Goal: Task Accomplishment & Management: Manage account settings

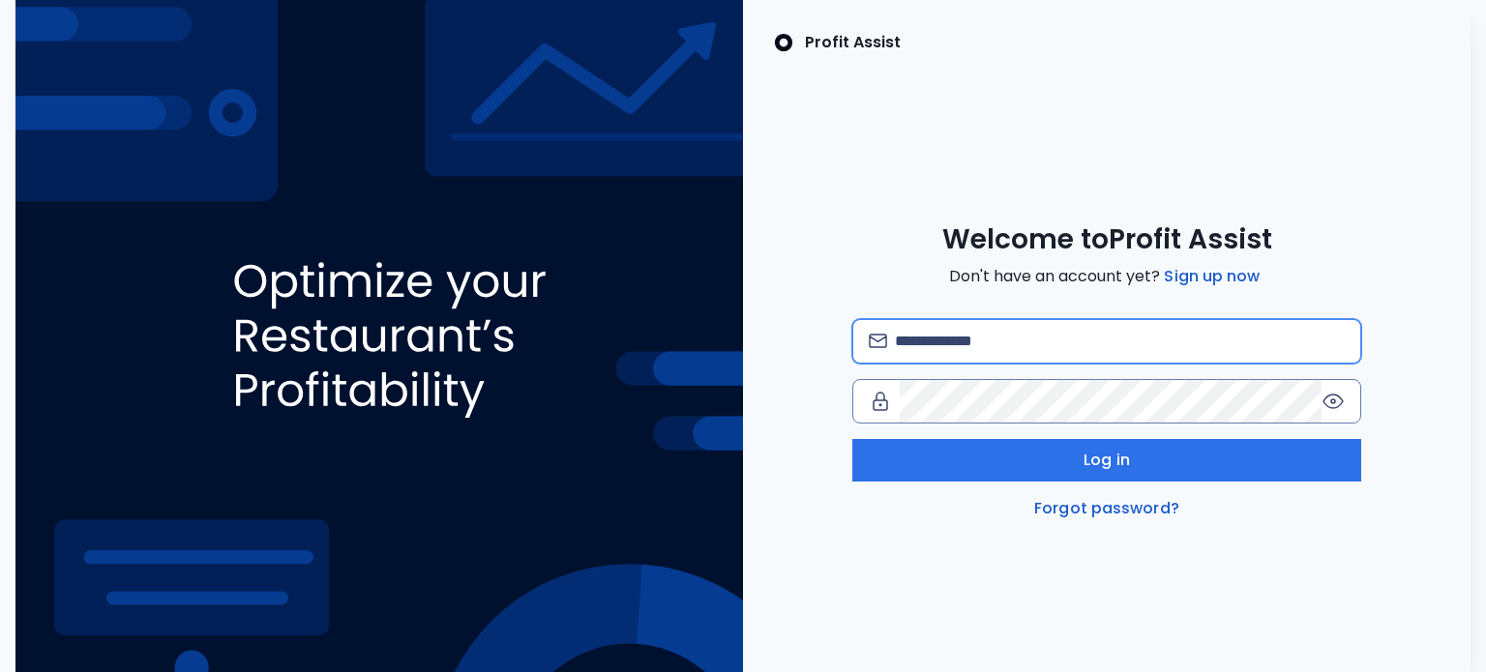
click at [1199, 341] on input "email" at bounding box center [1120, 341] width 451 height 43
click at [1048, 346] on input "email" at bounding box center [1120, 341] width 451 height 43
paste input "**********"
type input "**********"
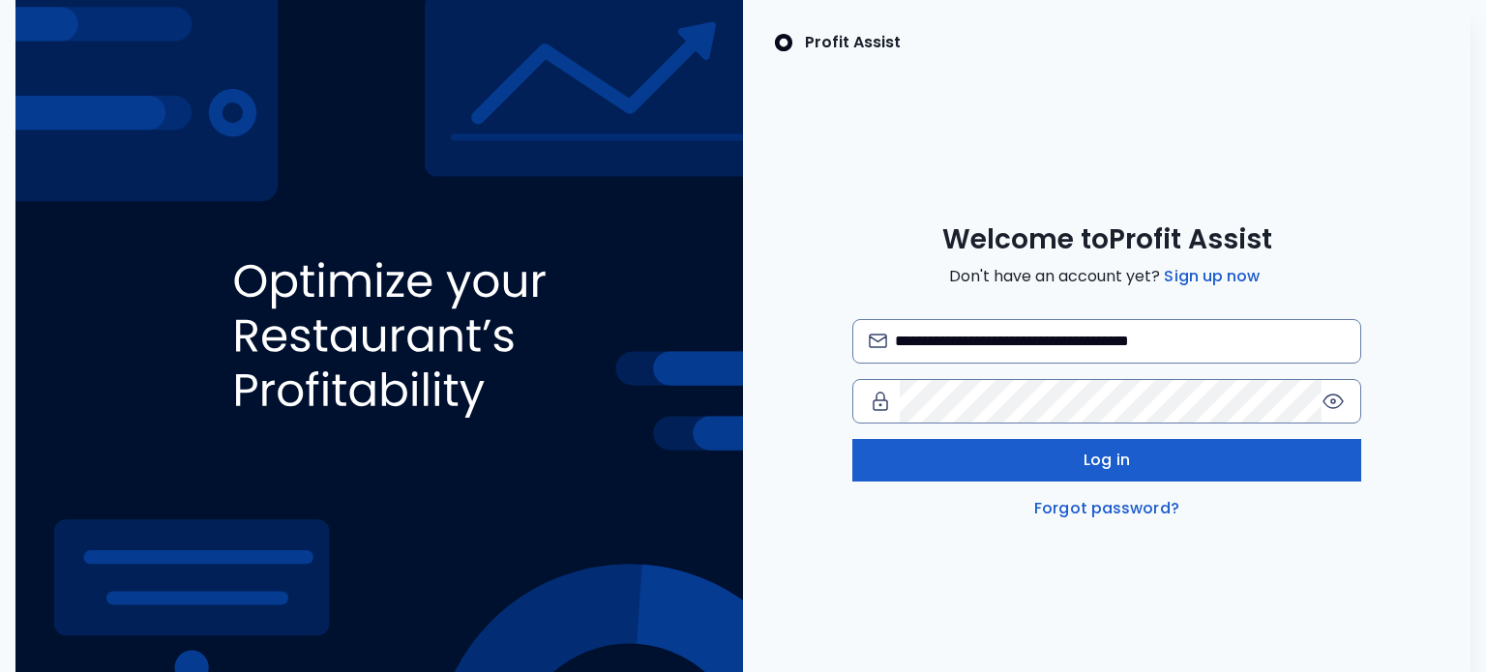
click at [1057, 462] on button "Log in" at bounding box center [1107, 460] width 510 height 43
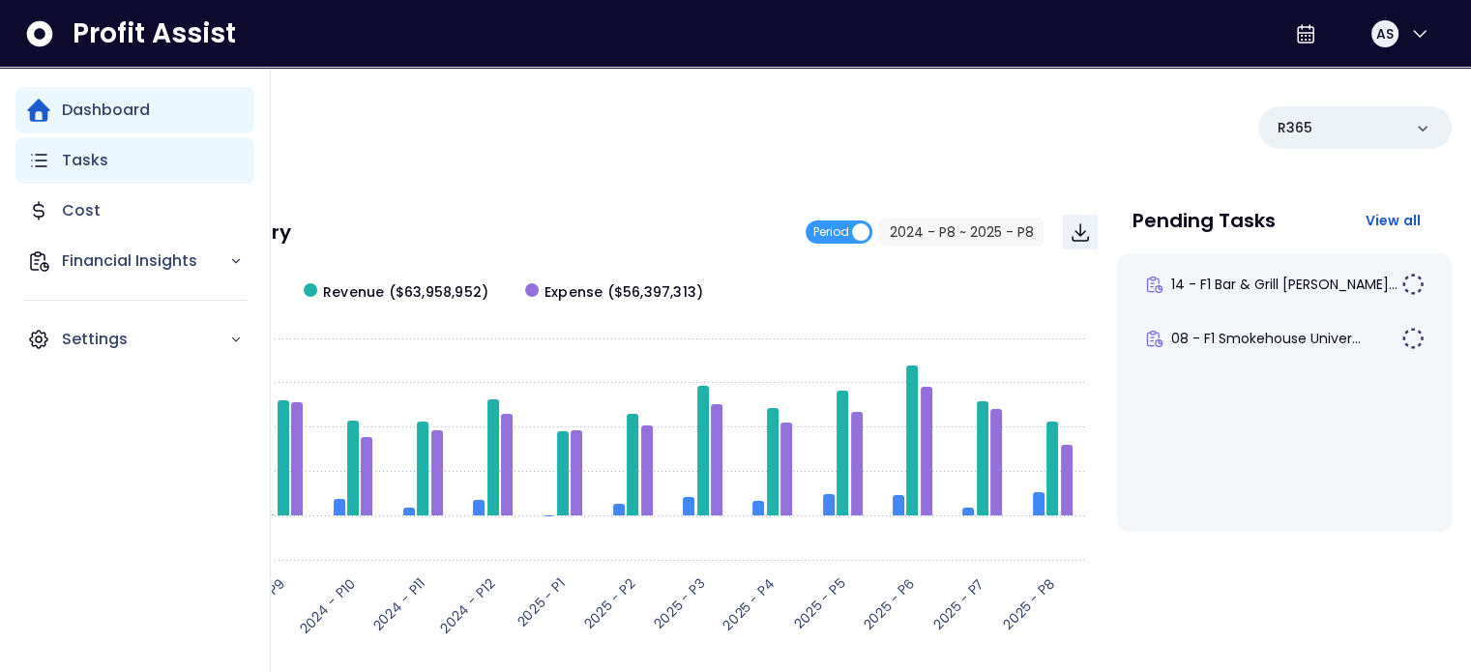
click at [82, 165] on p "Tasks" at bounding box center [85, 160] width 46 height 23
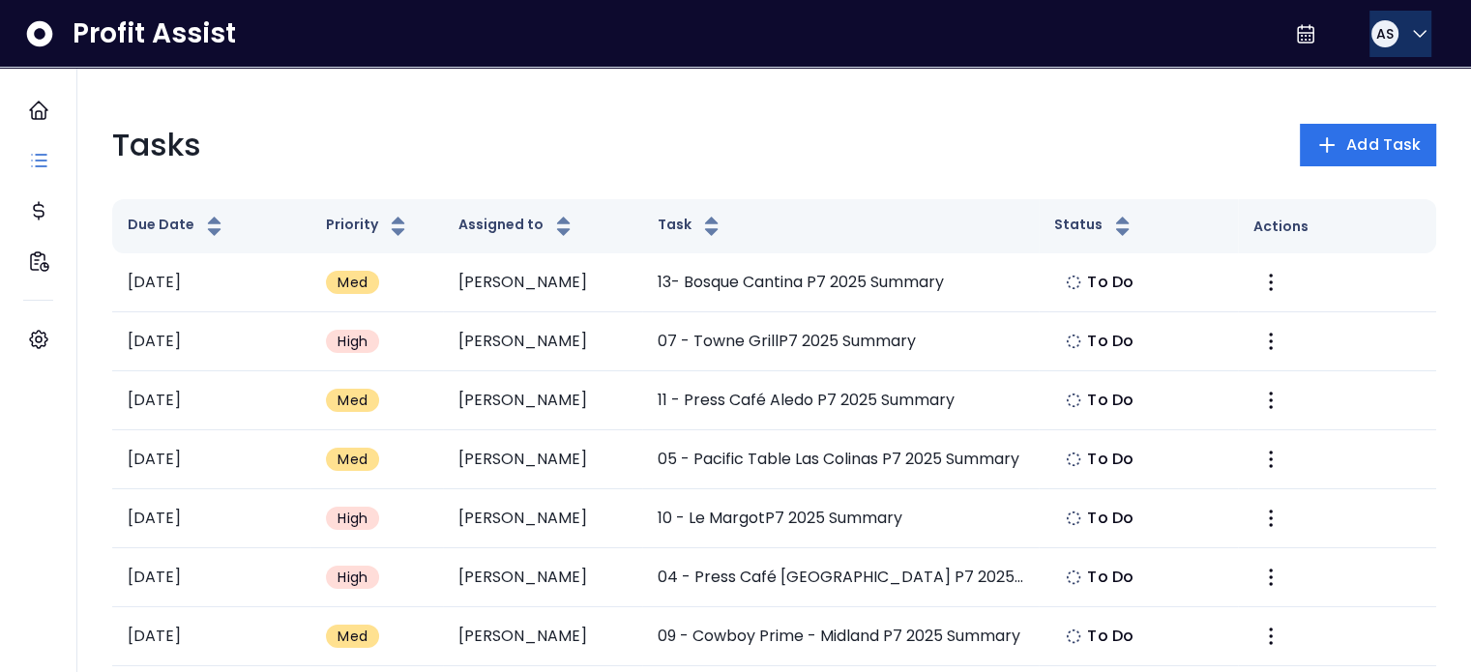
click at [1412, 37] on icon "button" at bounding box center [1419, 33] width 23 height 23
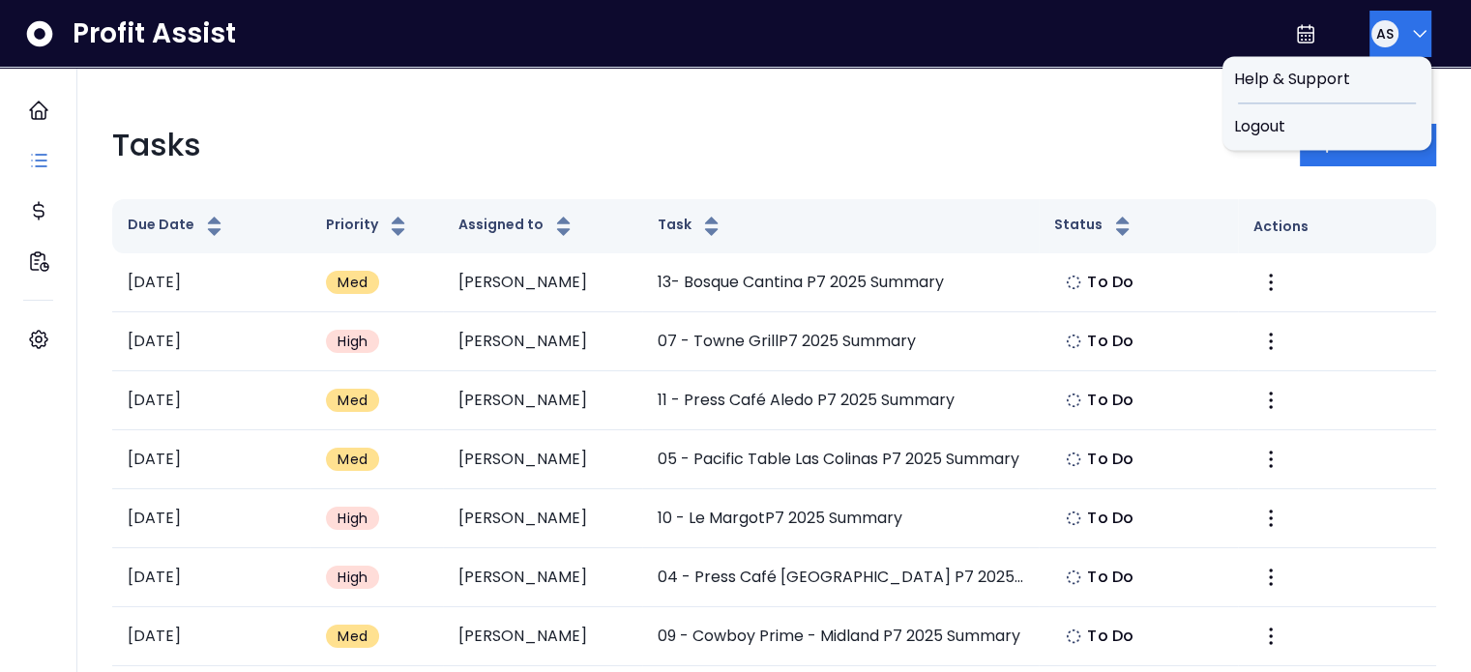
click at [880, 146] on div "Tasks Add Task" at bounding box center [774, 145] width 1324 height 46
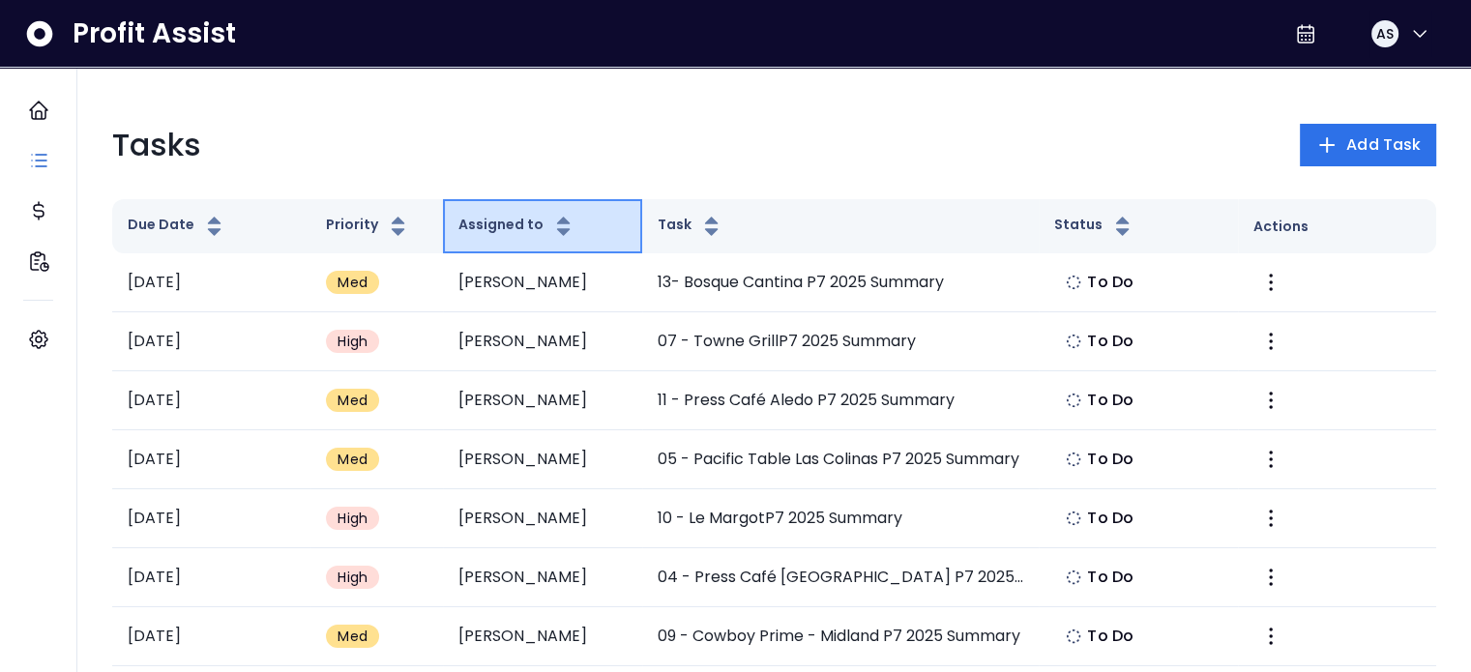
click at [495, 227] on button "Assigned to" at bounding box center [517, 226] width 117 height 23
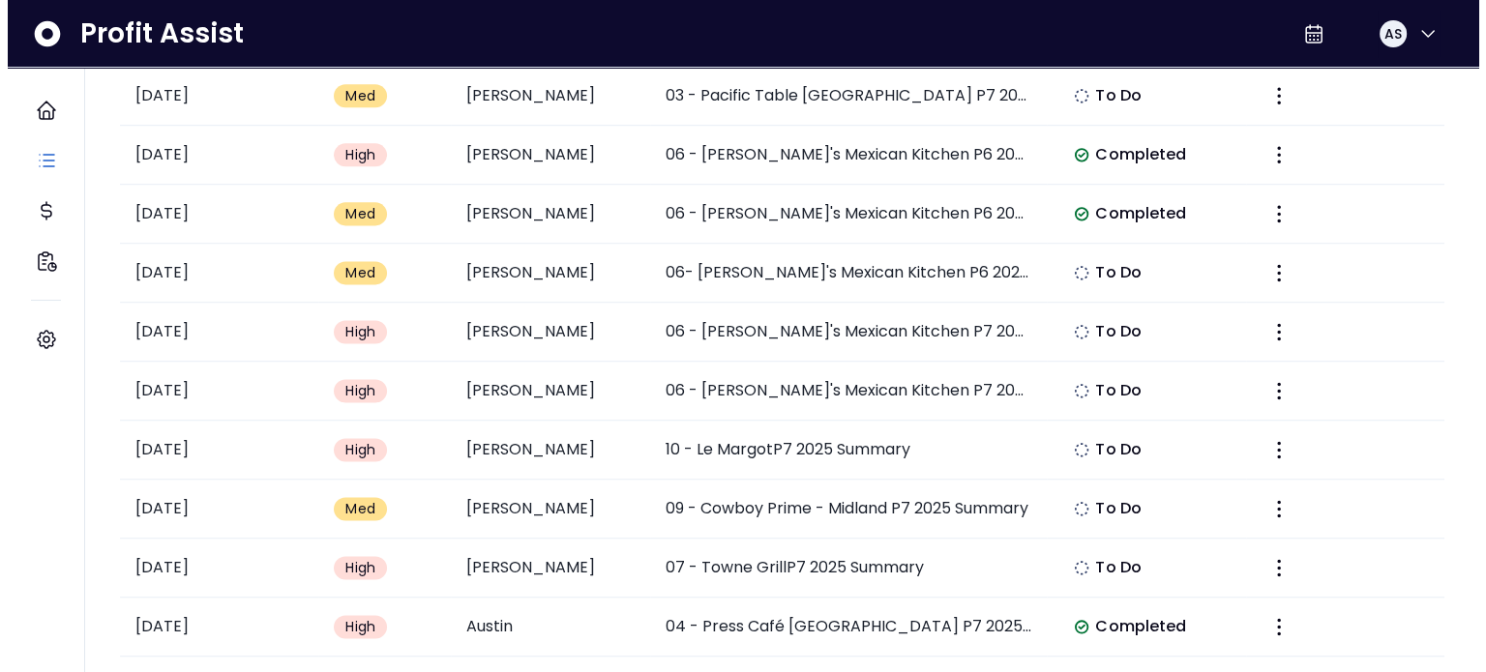
scroll to position [2851, 0]
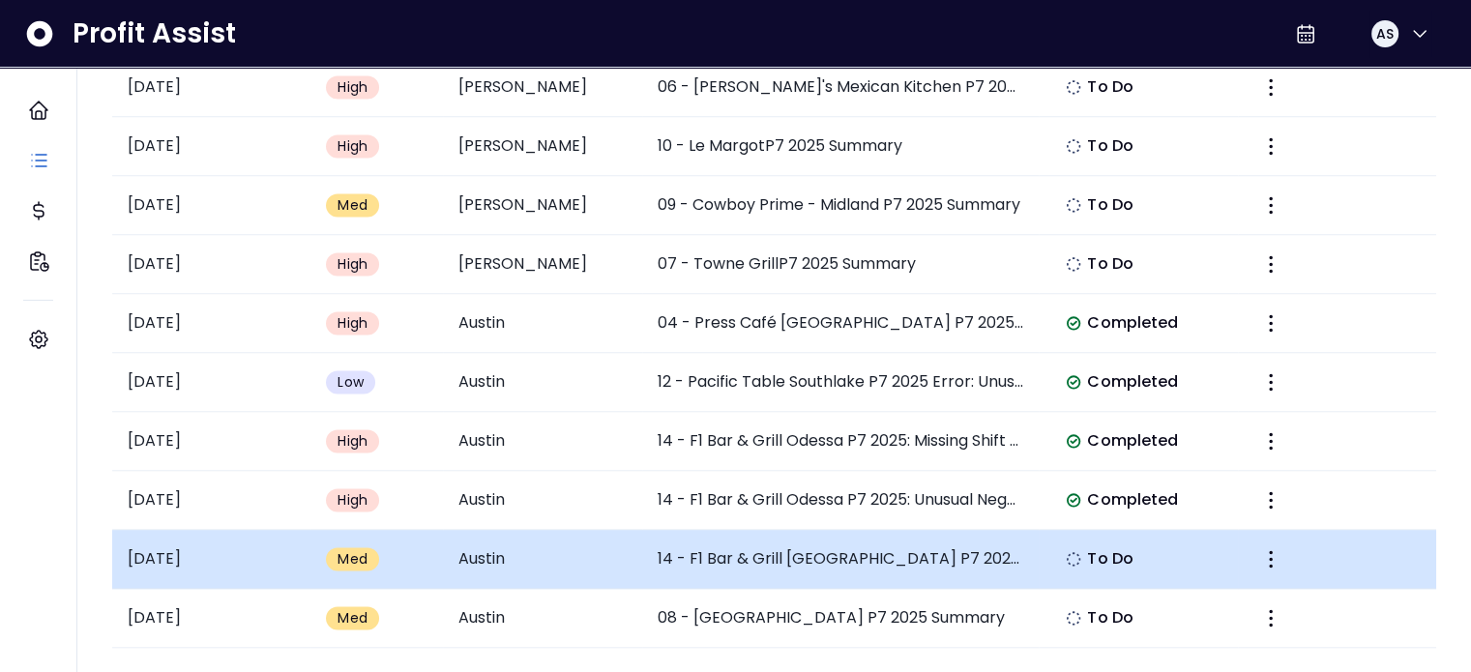
click at [518, 575] on td "Austin" at bounding box center [542, 559] width 198 height 59
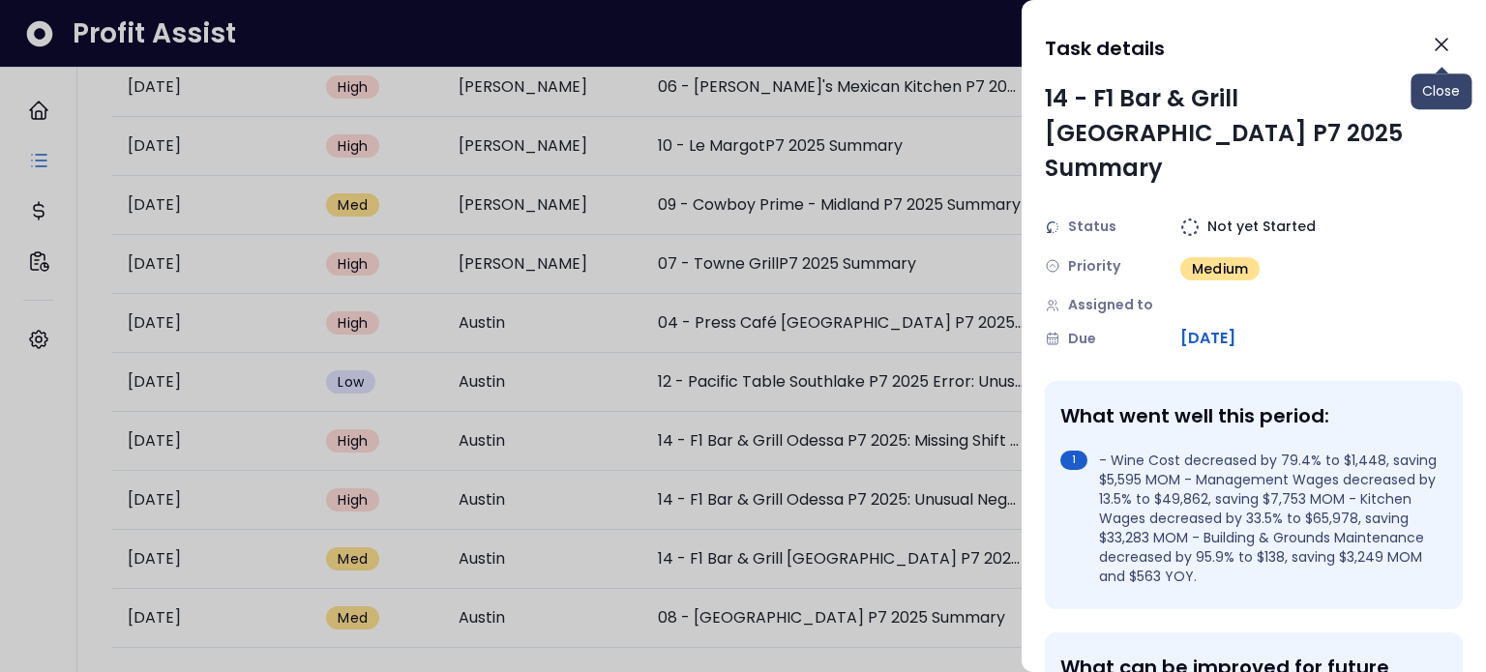
drag, startPoint x: 1444, startPoint y: 53, endPoint x: 1255, endPoint y: 126, distance: 203.0
click at [1443, 53] on icon "Close" at bounding box center [1441, 44] width 23 height 23
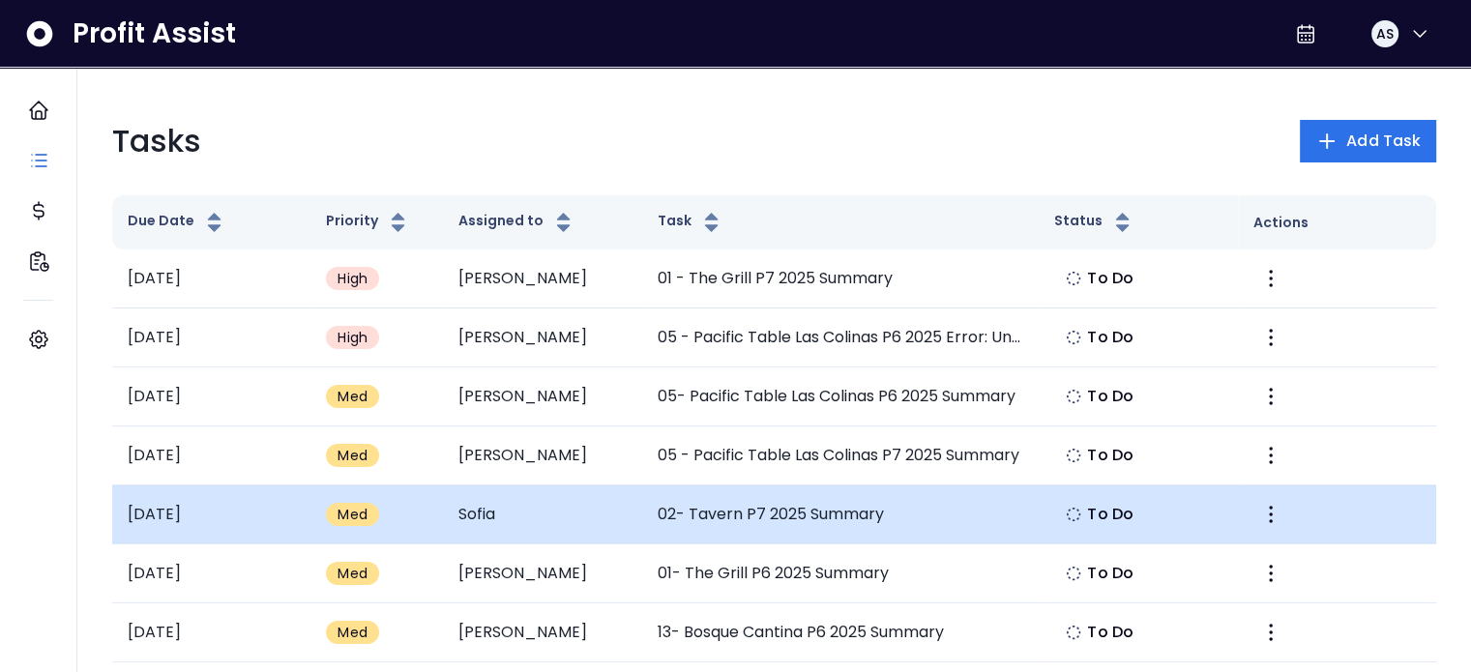
scroll to position [0, 0]
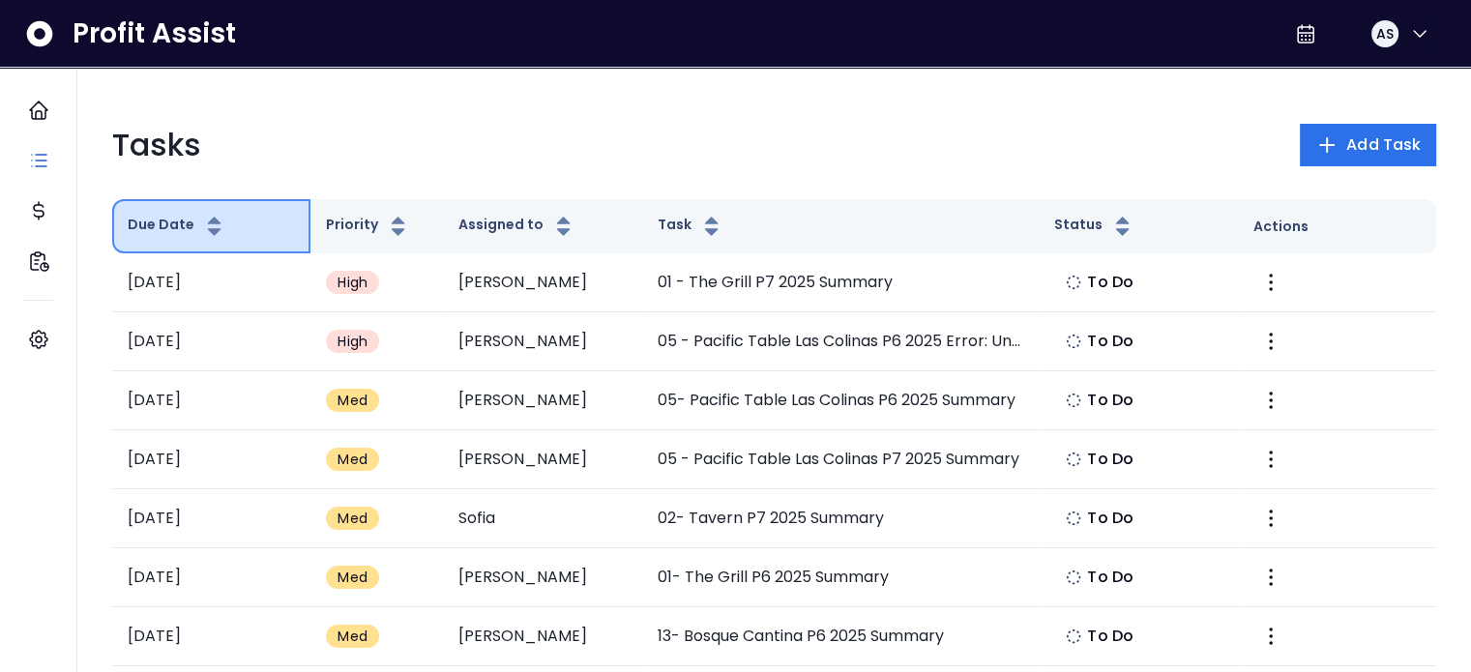
click at [186, 227] on button "Due Date" at bounding box center [177, 226] width 99 height 23
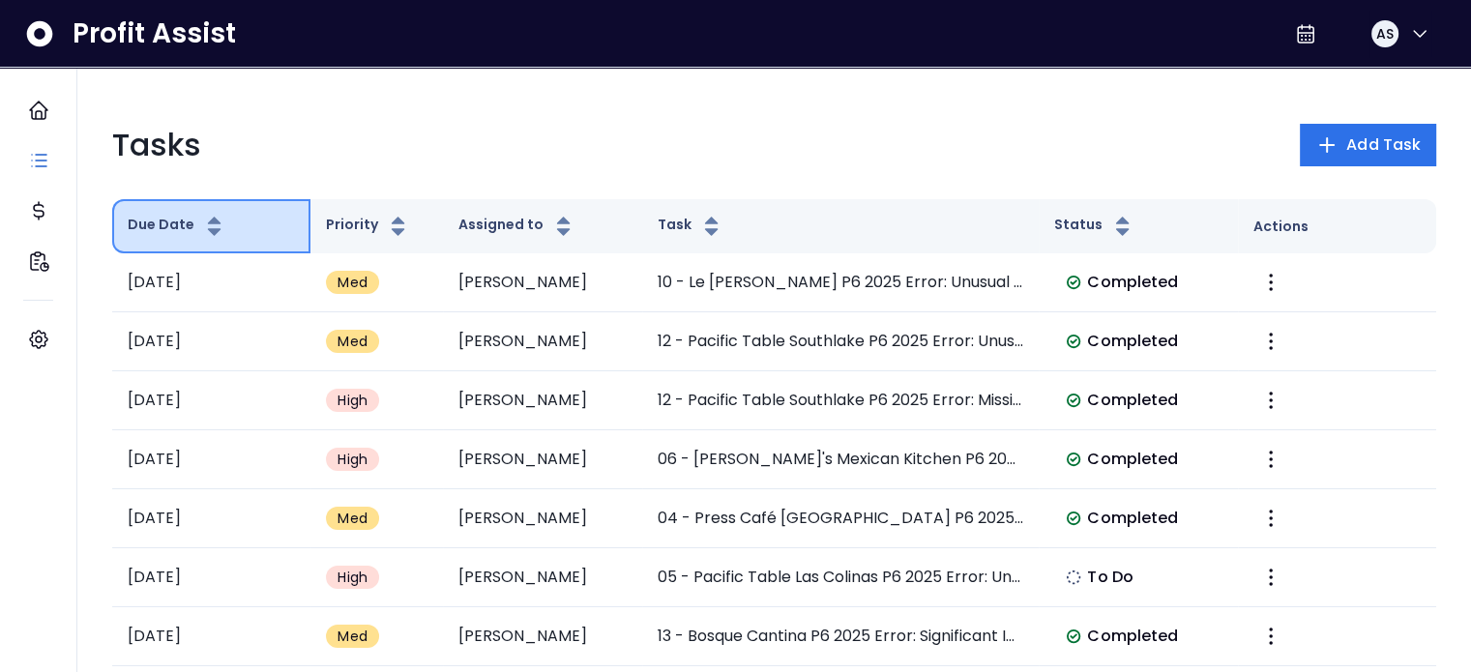
click at [156, 227] on button "Due Date" at bounding box center [177, 226] width 99 height 23
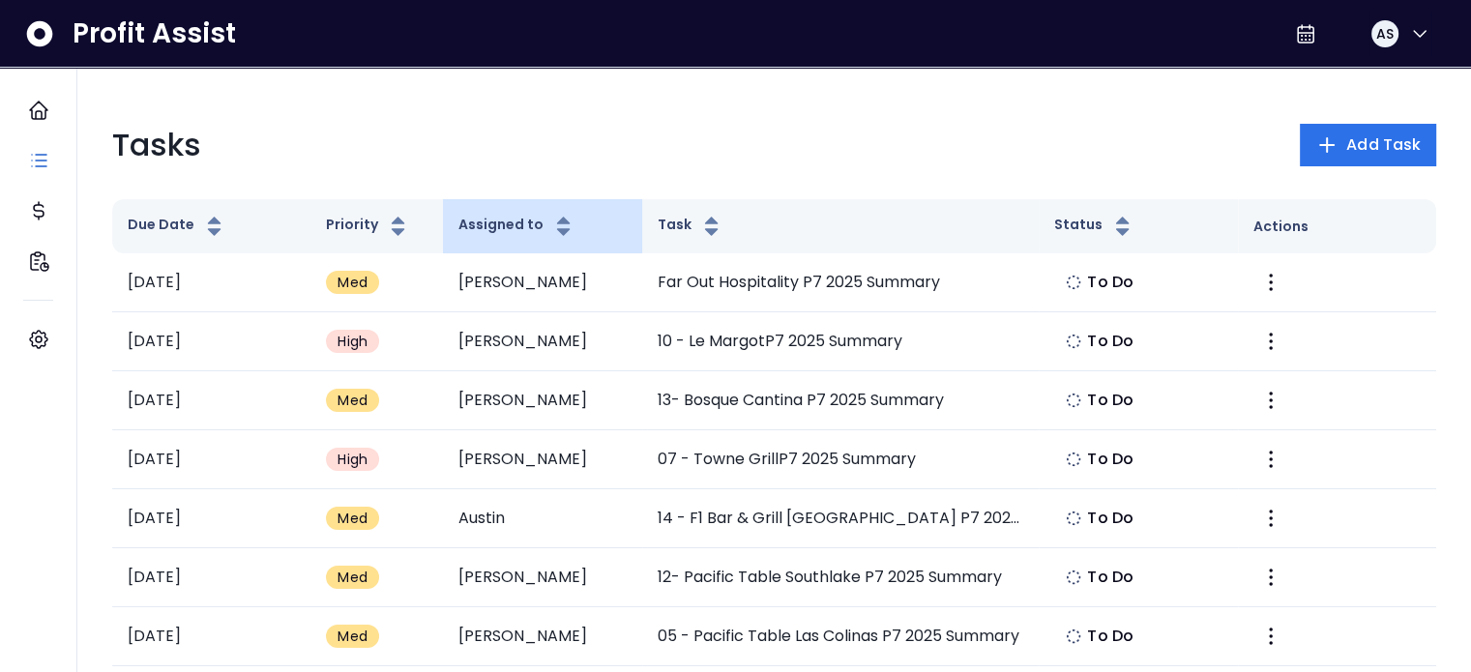
click at [488, 206] on th "Assigned to" at bounding box center [542, 226] width 198 height 54
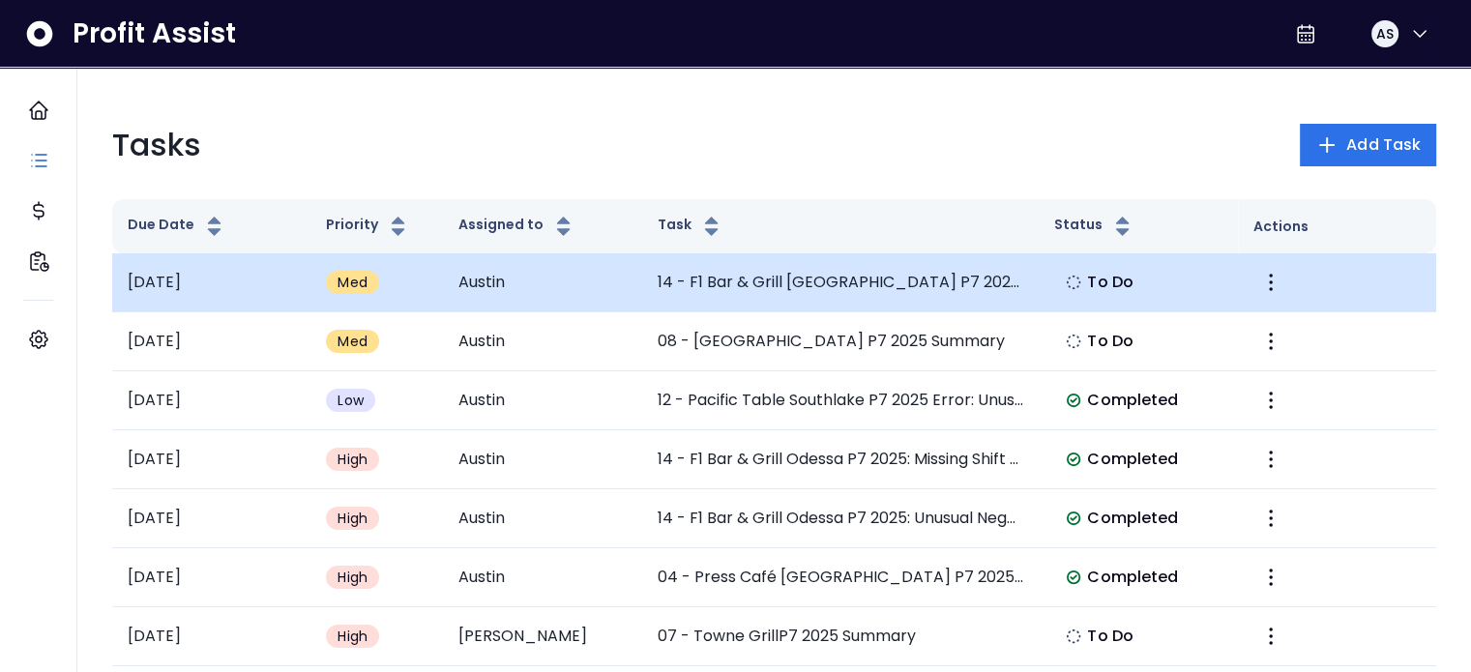
click at [792, 293] on td "14 - F1 Bar & Grill [GEOGRAPHIC_DATA] P7 2025 Summary" at bounding box center [841, 282] width 398 height 59
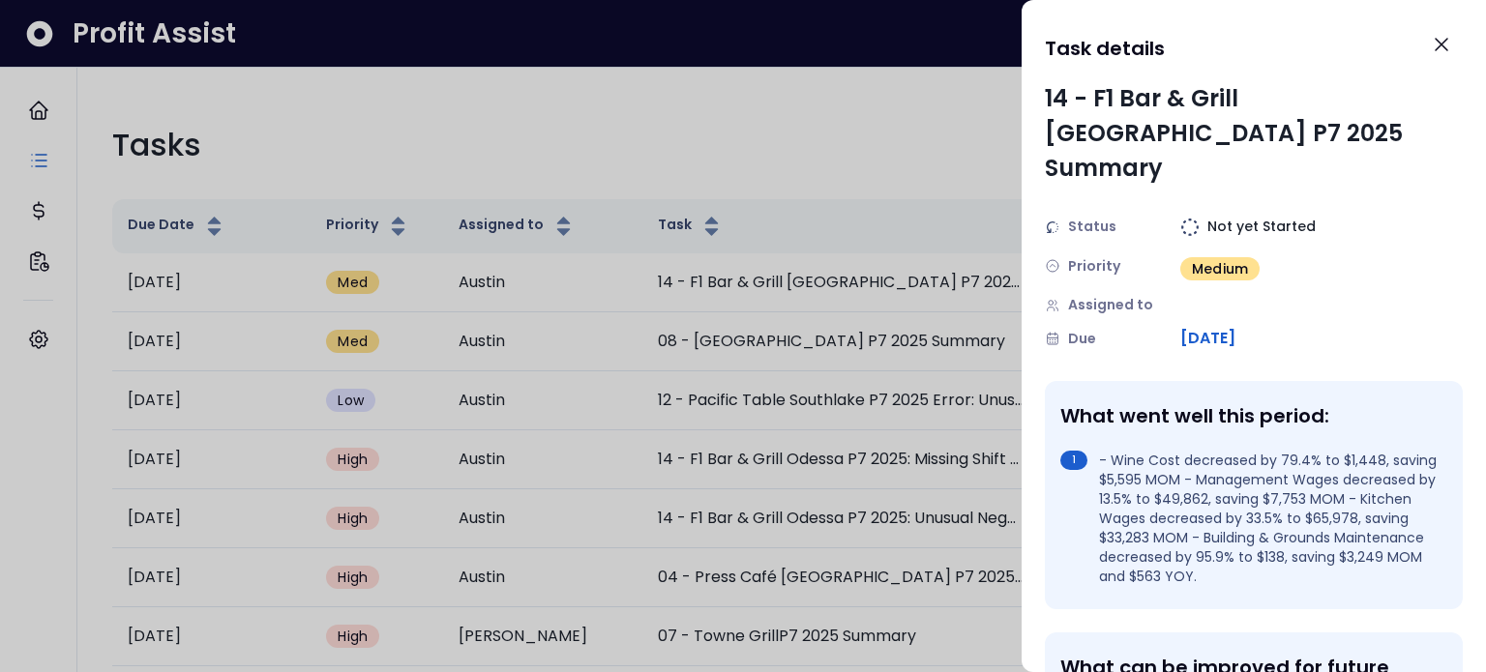
click at [1189, 218] on img at bounding box center [1189, 227] width 19 height 19
click at [1056, 220] on img at bounding box center [1052, 227] width 15 height 15
click at [1442, 42] on icon "Close" at bounding box center [1441, 45] width 12 height 12
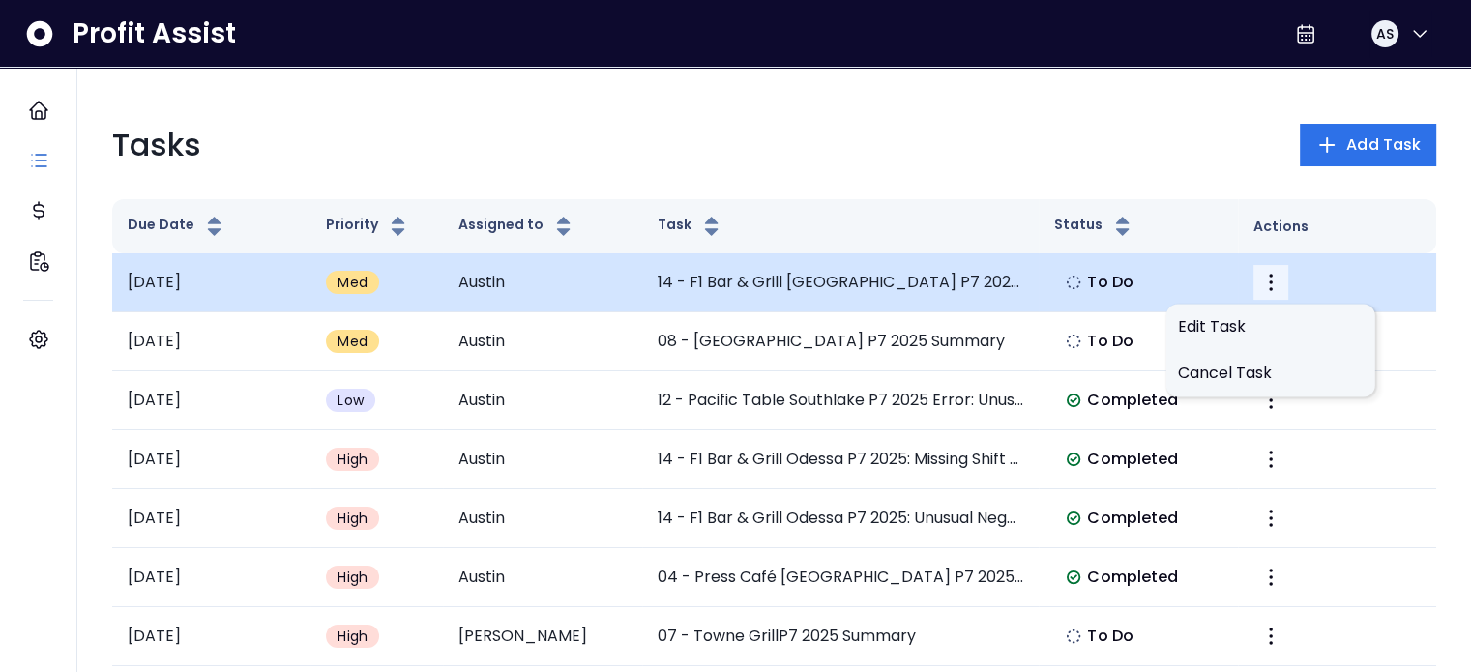
click at [1268, 287] on icon "More" at bounding box center [1270, 282] width 23 height 23
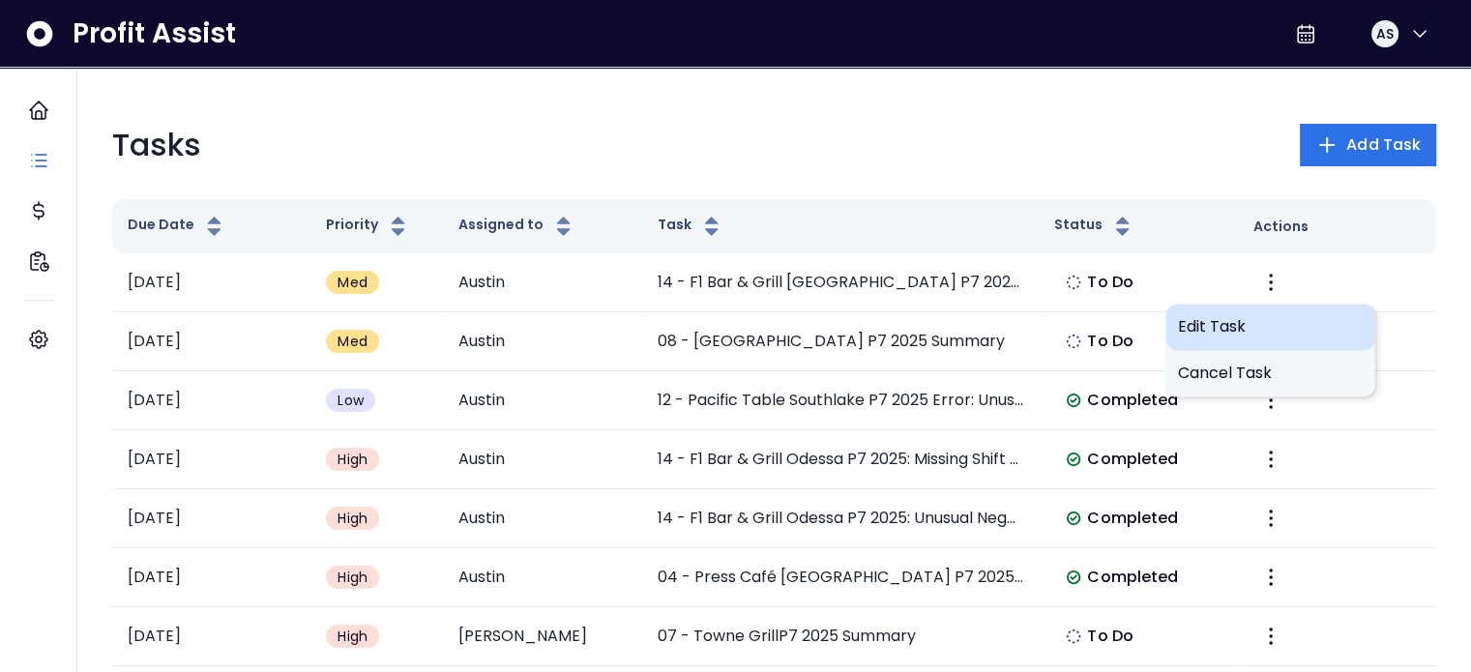
click at [1223, 331] on span "Edit Task" at bounding box center [1271, 326] width 186 height 23
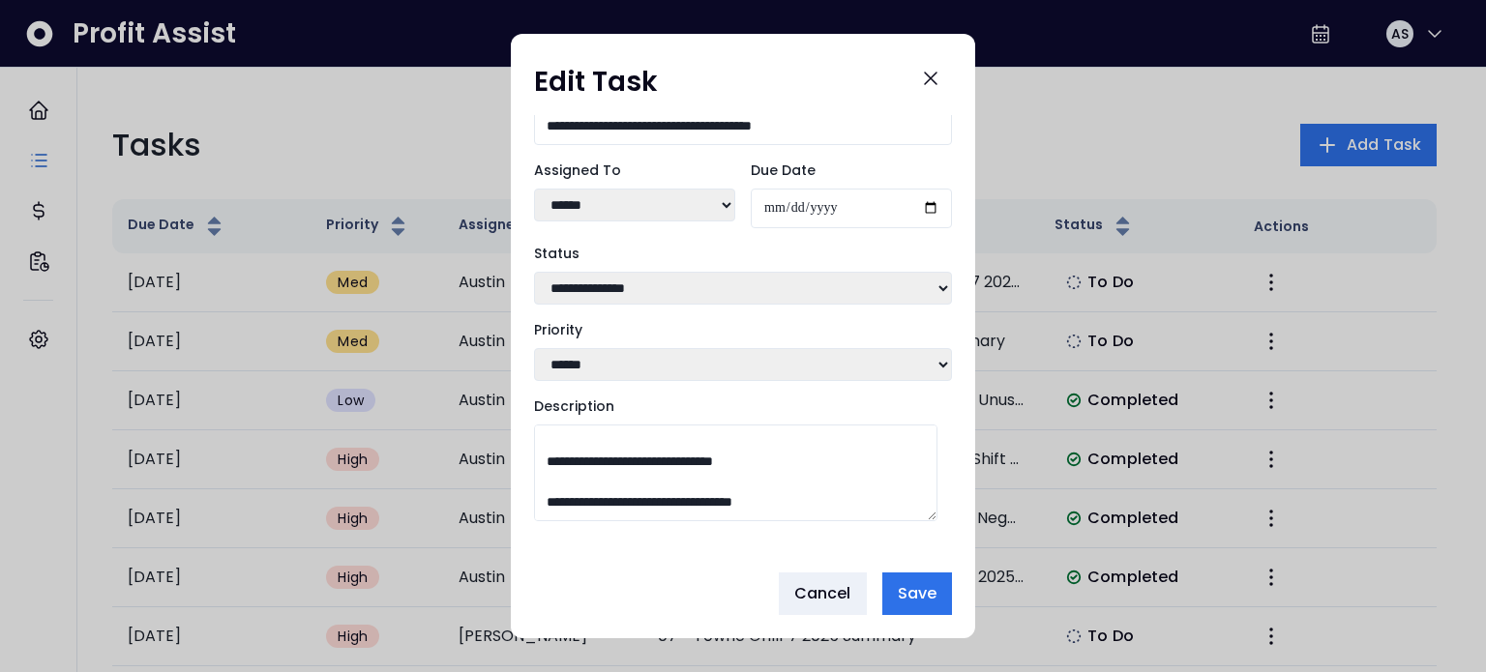
scroll to position [2225, 0]
click at [903, 586] on span "Save" at bounding box center [917, 593] width 39 height 23
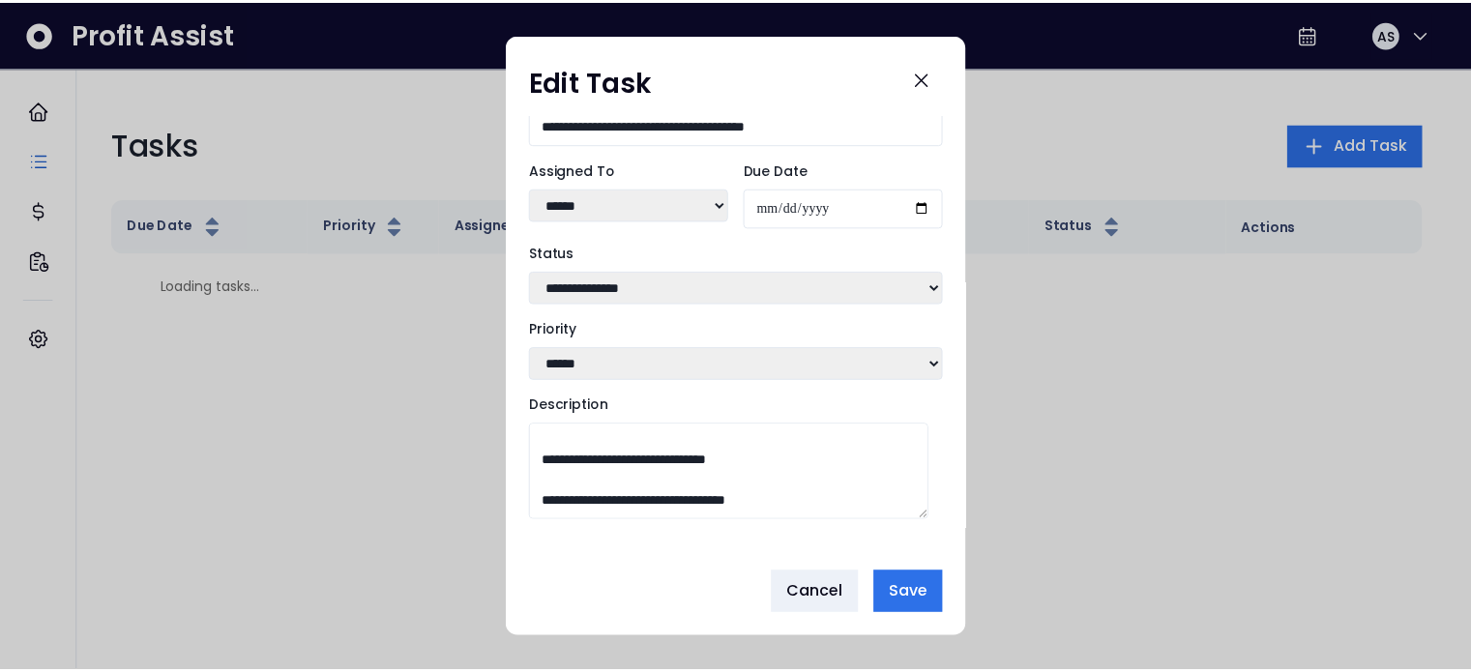
scroll to position [0, 0]
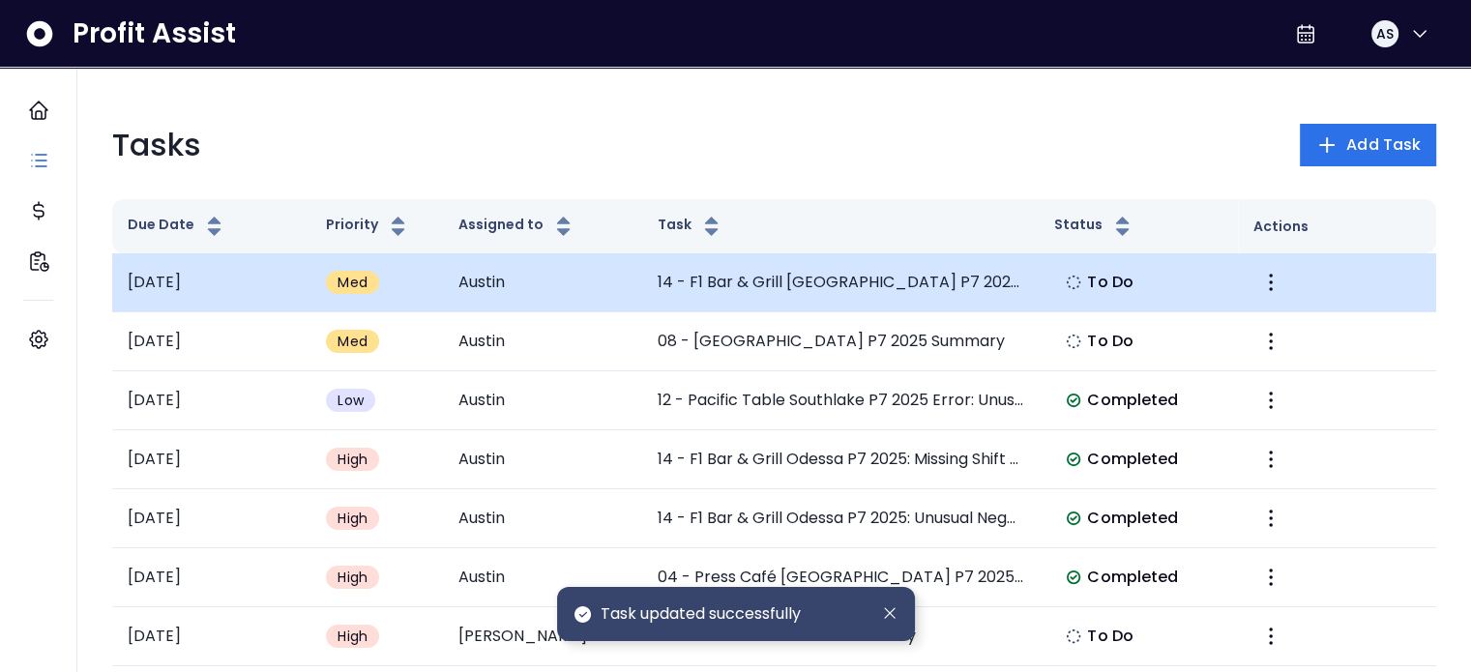
click at [885, 293] on td "14 - F1 Bar & Grill [GEOGRAPHIC_DATA] P7 2025 Summary" at bounding box center [841, 282] width 398 height 59
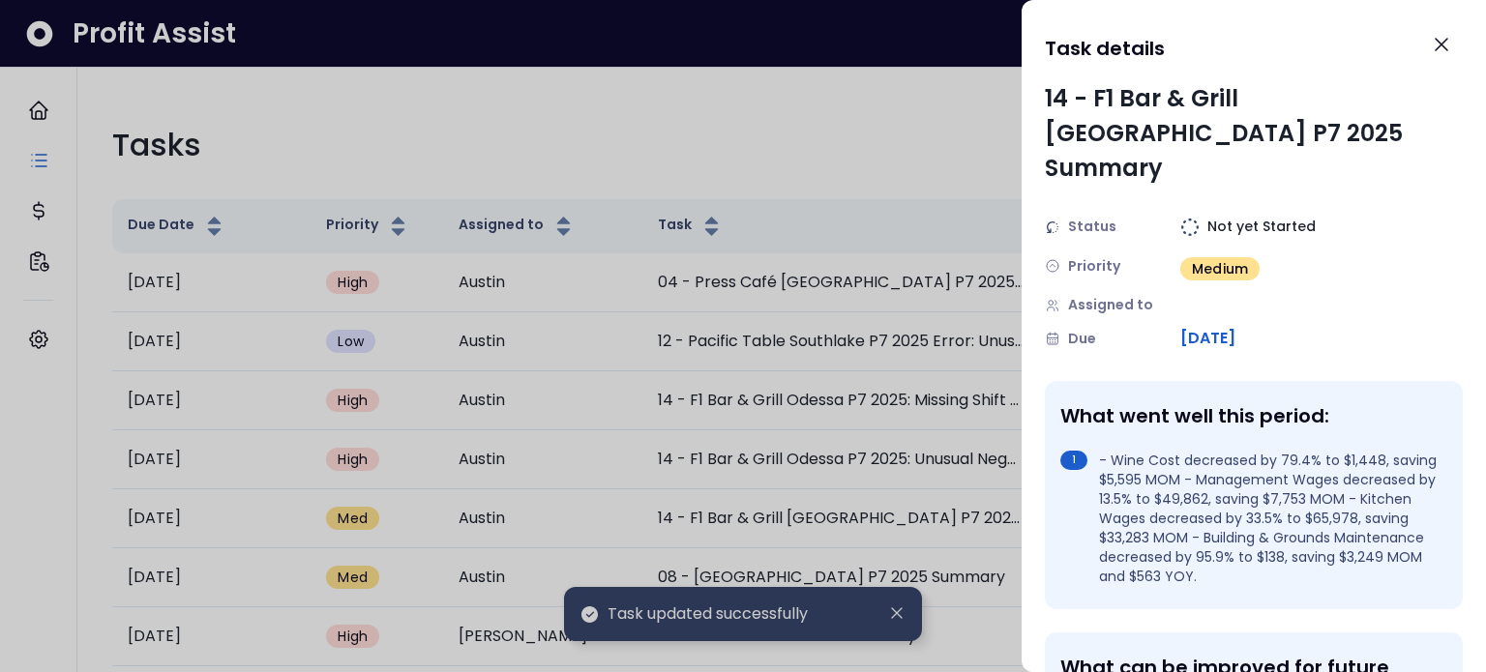
click at [1184, 218] on img at bounding box center [1189, 227] width 19 height 19
click at [1240, 217] on span "Not yet Started" at bounding box center [1261, 227] width 108 height 20
click at [1452, 50] on icon "Close" at bounding box center [1441, 44] width 23 height 23
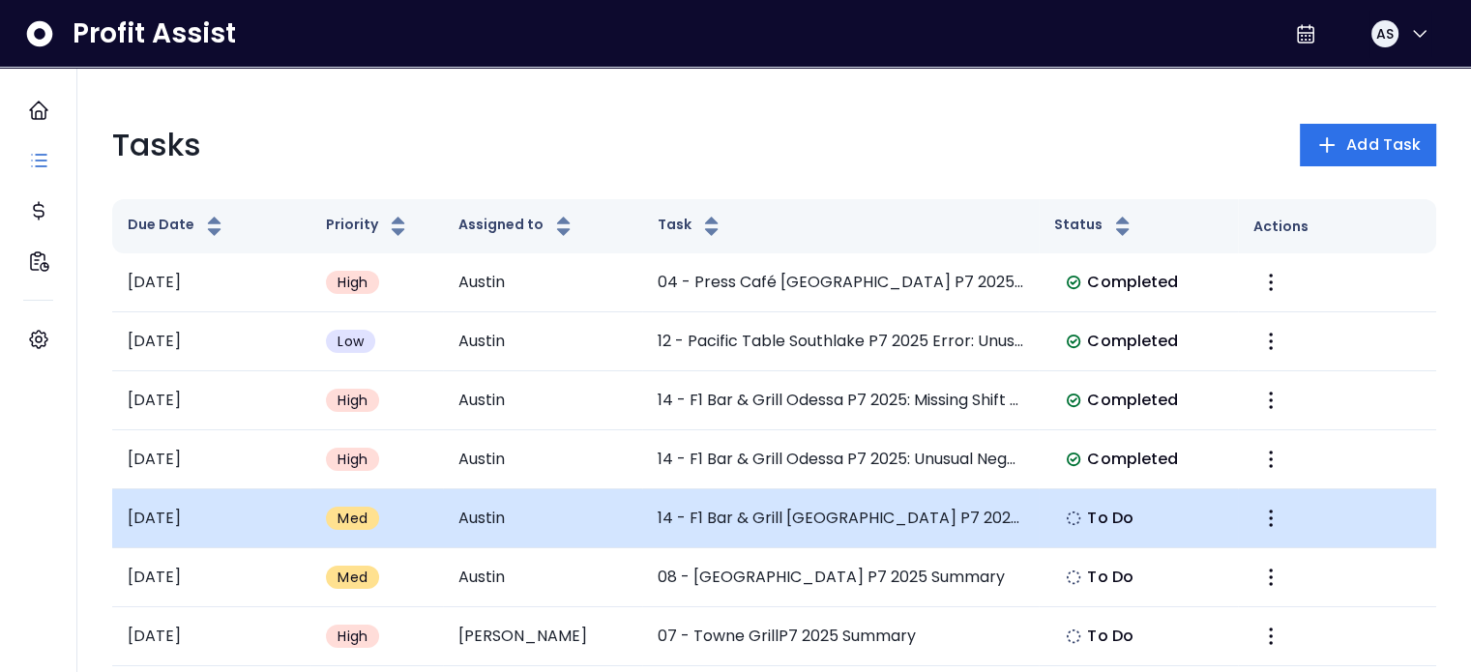
click at [783, 511] on td "14 - F1 Bar & Grill [GEOGRAPHIC_DATA] P7 2025 Summary" at bounding box center [841, 518] width 398 height 59
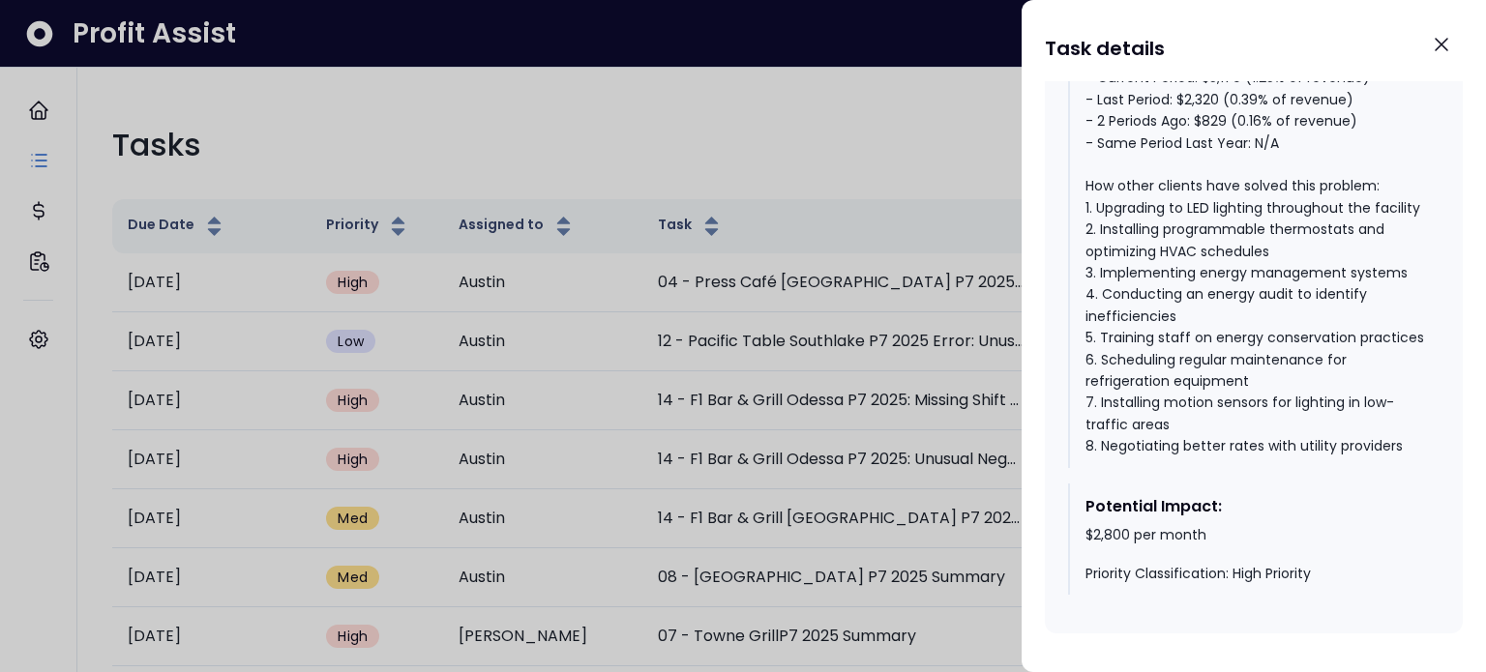
scroll to position [2728, 0]
click at [1435, 37] on icon "Close" at bounding box center [1441, 44] width 23 height 23
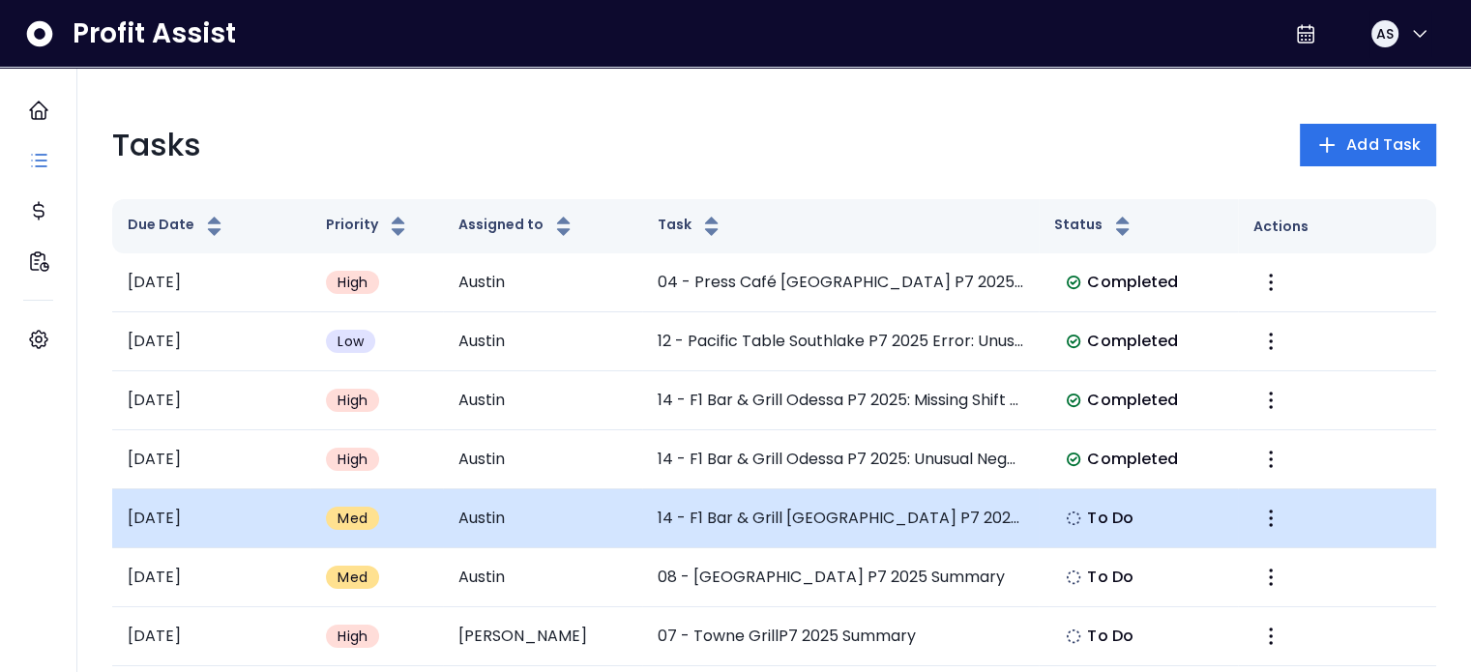
click at [1102, 518] on span "To Do" at bounding box center [1110, 518] width 46 height 23
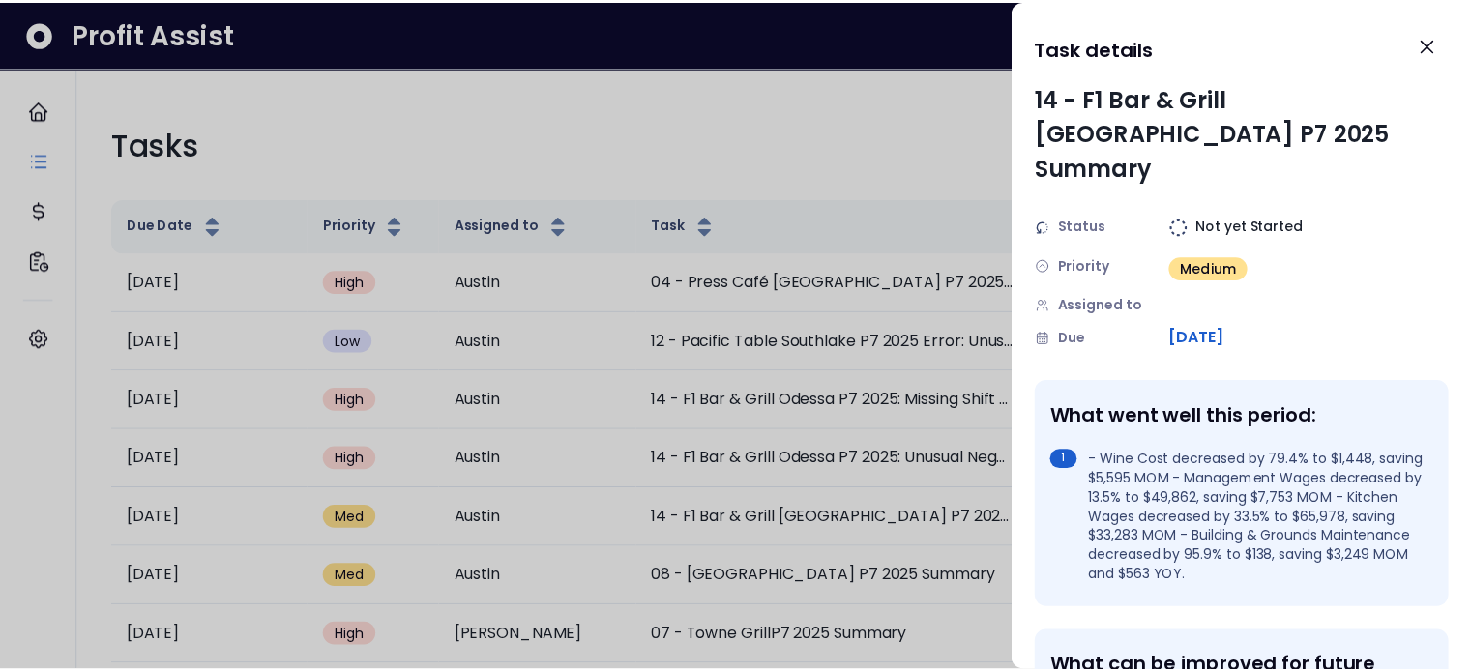
scroll to position [0, 0]
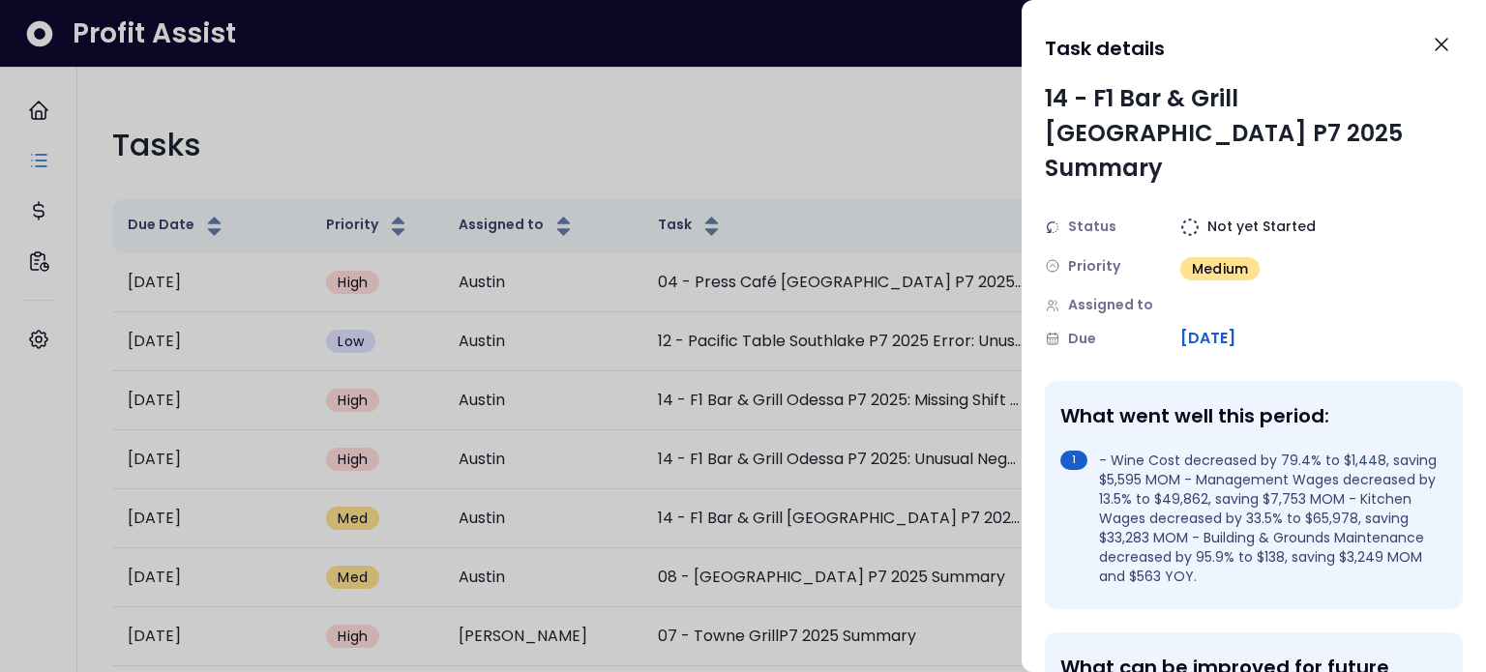
click at [1068, 217] on span "Status" at bounding box center [1092, 227] width 48 height 20
click at [1235, 217] on span "Not yet Started" at bounding box center [1261, 227] width 108 height 20
click at [1191, 218] on img at bounding box center [1189, 227] width 19 height 19
click at [1184, 218] on img at bounding box center [1189, 227] width 19 height 19
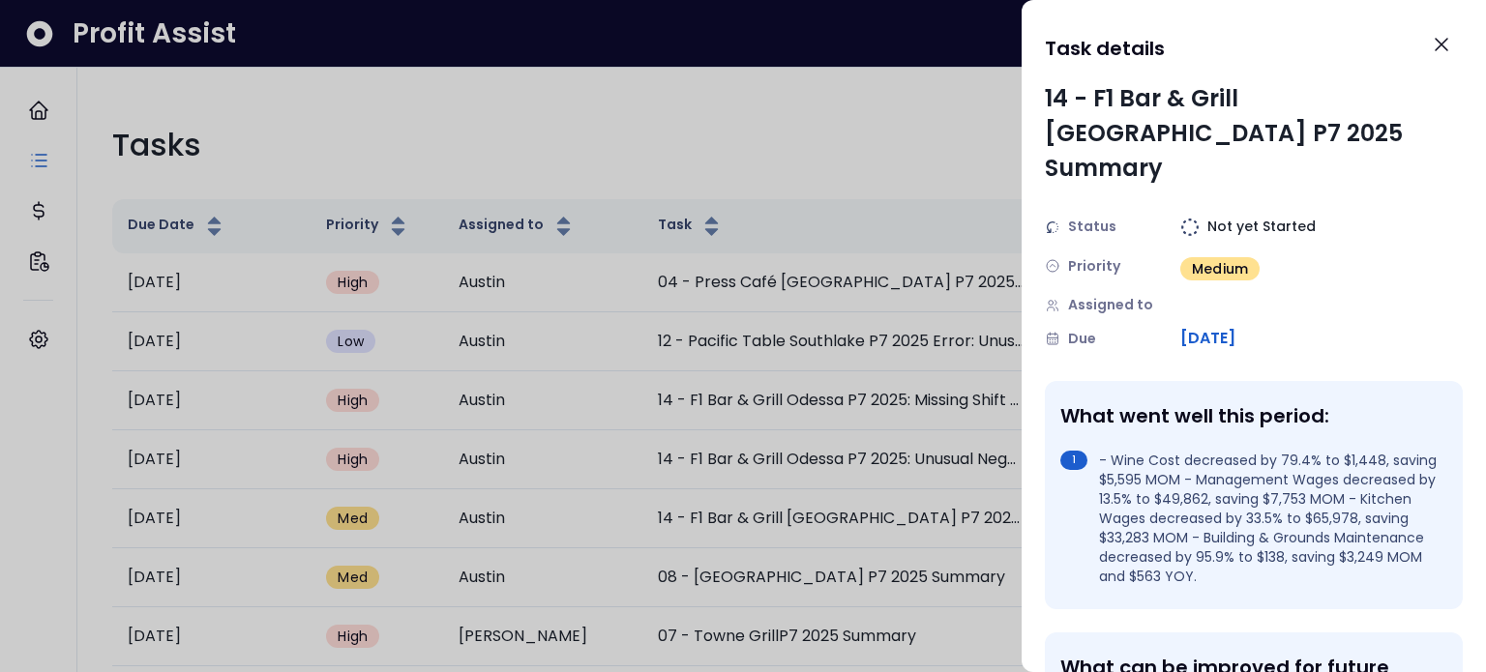
drag, startPoint x: 1192, startPoint y: 192, endPoint x: 1285, endPoint y: 163, distance: 97.6
click at [1285, 163] on div "14 - F1 Bar & Grill [GEOGRAPHIC_DATA] P7 2025 Summary Status Not yet Started Pr…" at bounding box center [1254, 215] width 418 height 269
click at [1430, 43] on icon "Close" at bounding box center [1441, 44] width 23 height 23
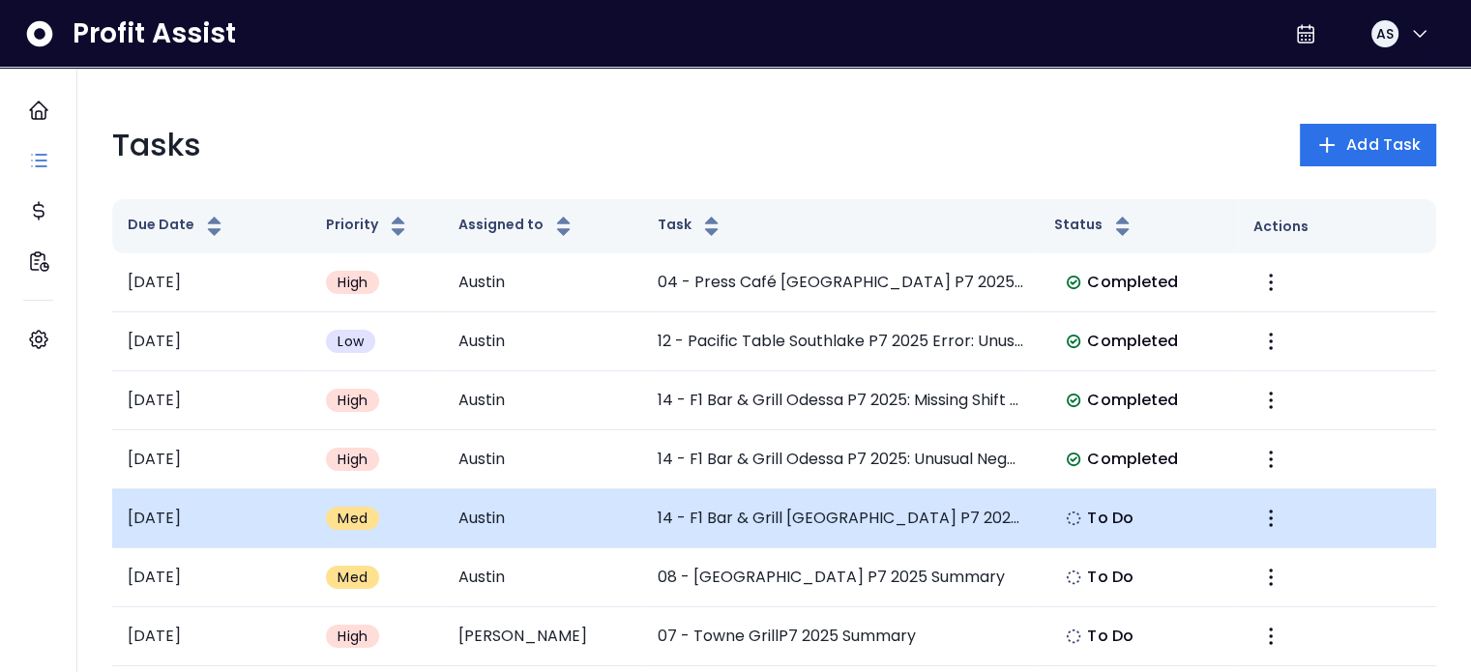
drag, startPoint x: 875, startPoint y: 496, endPoint x: 808, endPoint y: 504, distance: 68.2
click at [808, 504] on td "14 - F1 Bar & Grill [GEOGRAPHIC_DATA] P7 2025 Summary" at bounding box center [841, 518] width 398 height 59
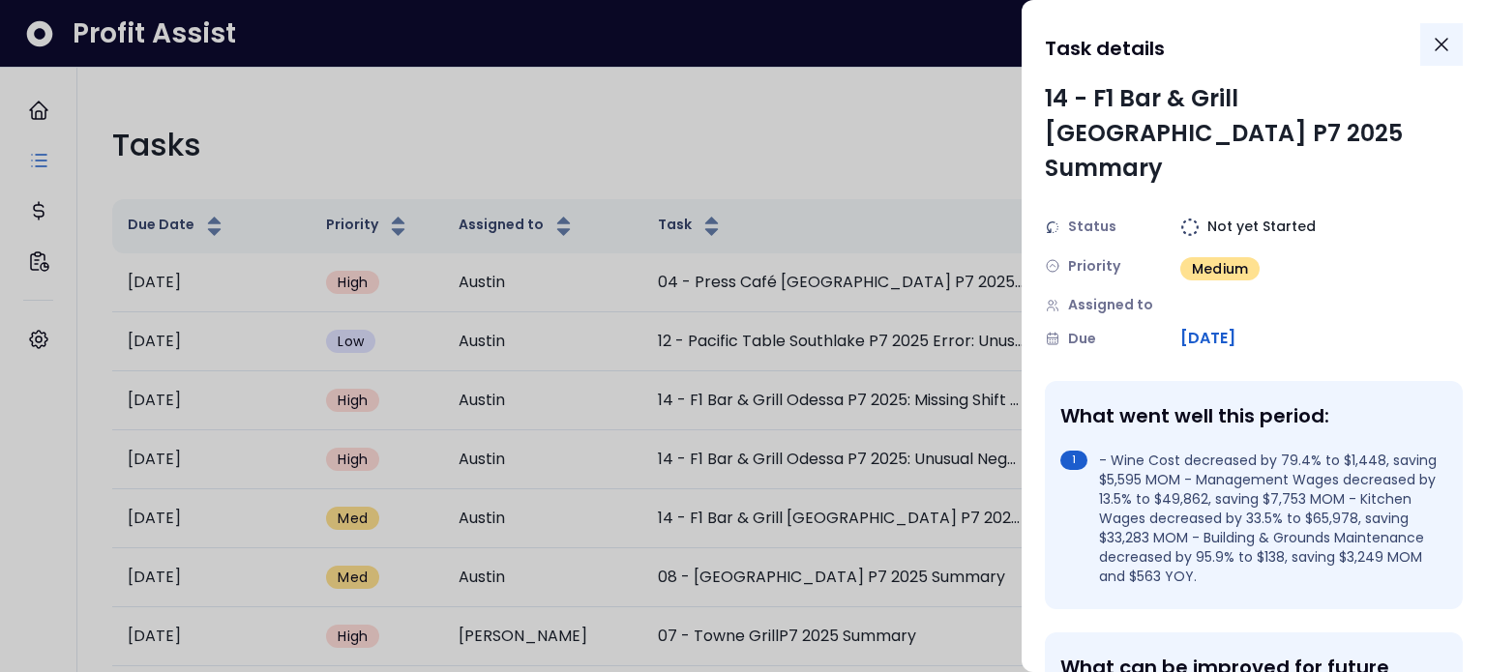
click at [1430, 43] on icon "Close" at bounding box center [1441, 44] width 23 height 23
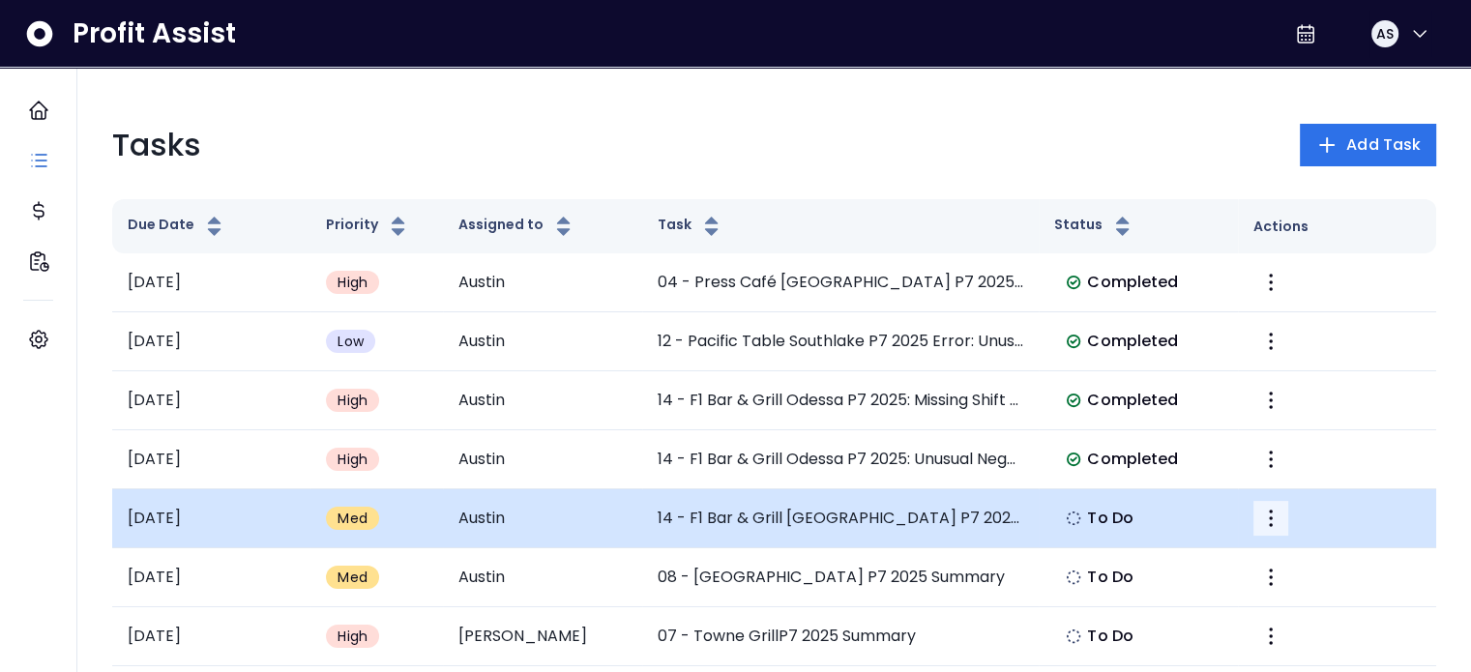
click at [1282, 520] on button "More" at bounding box center [1271, 518] width 35 height 35
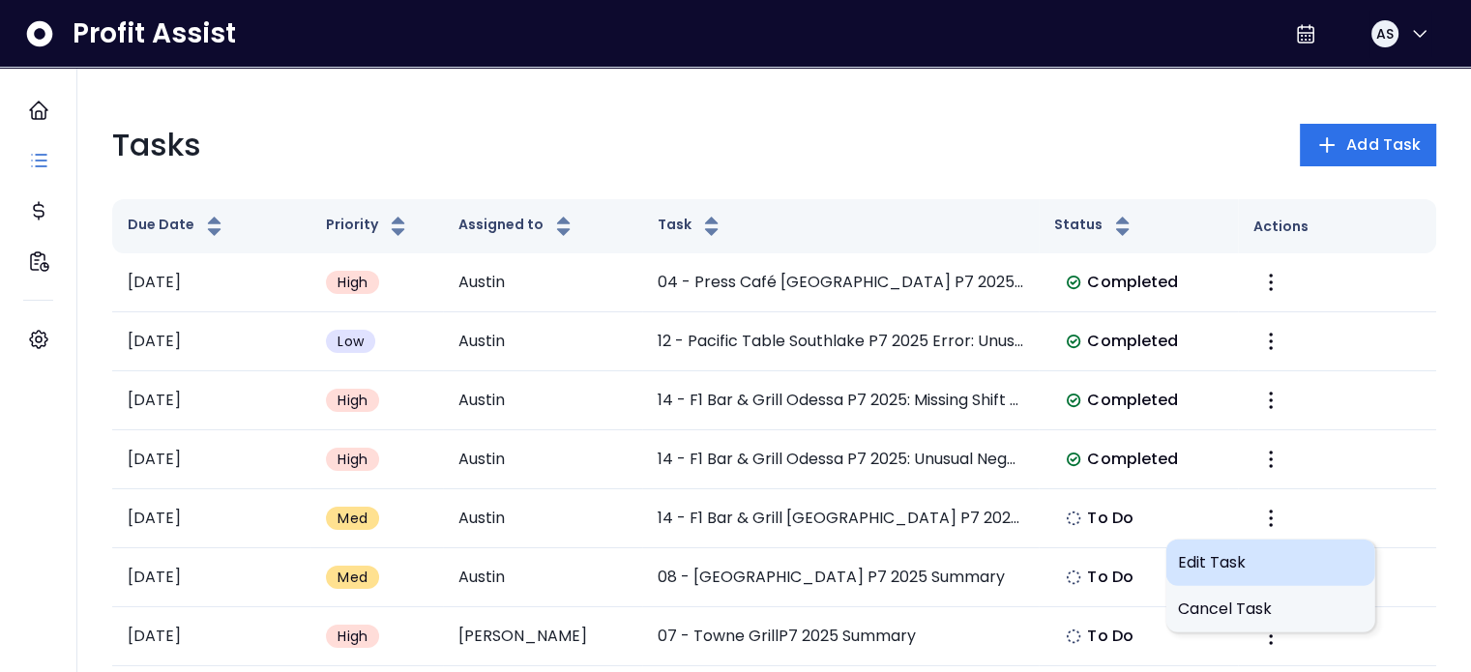
click at [1261, 567] on span "Edit Task" at bounding box center [1271, 562] width 186 height 23
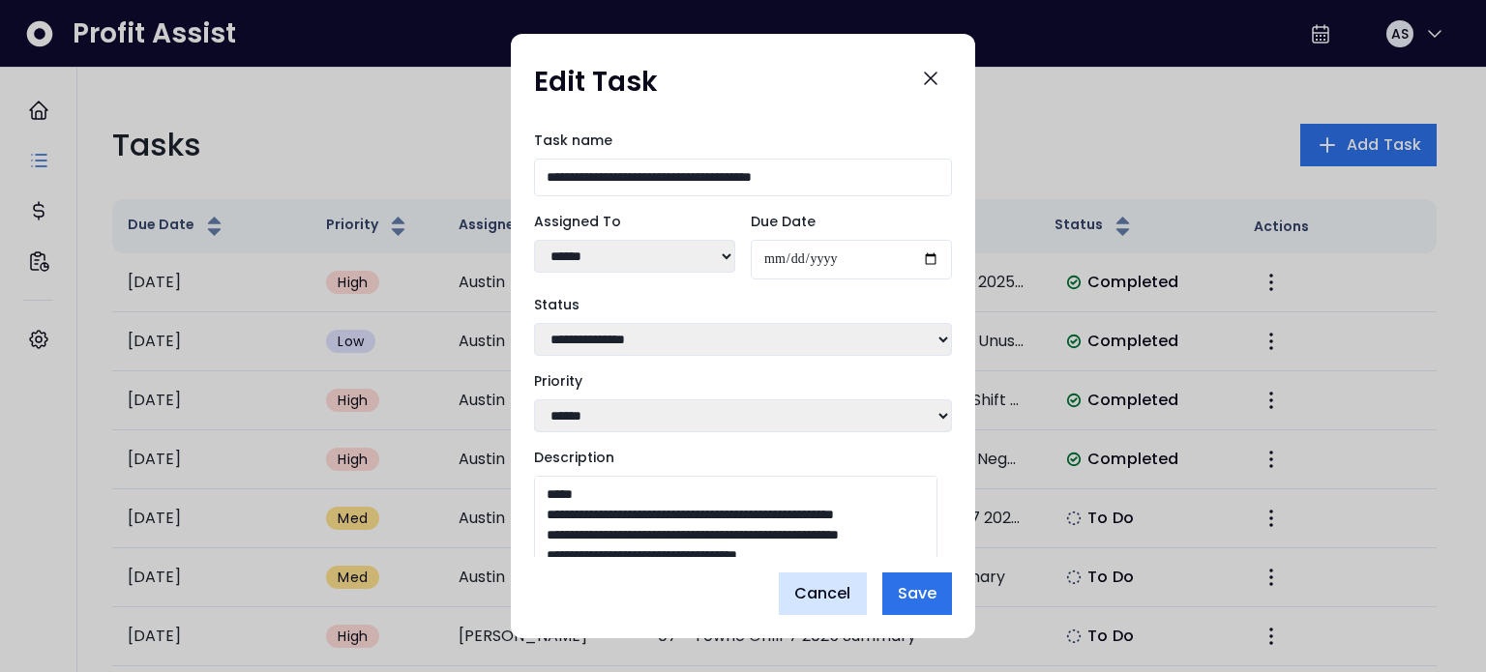
click at [842, 591] on span "Cancel" at bounding box center [822, 593] width 57 height 23
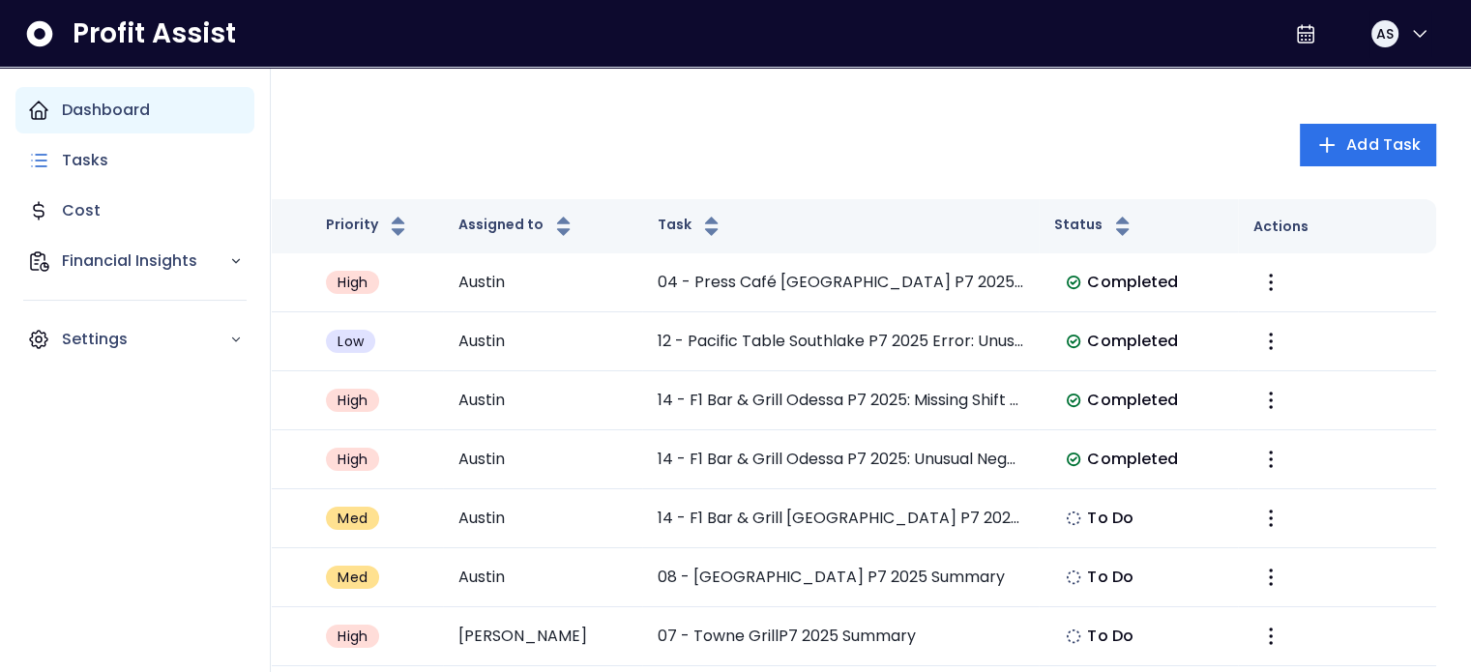
click at [35, 112] on icon "Main navigation" at bounding box center [38, 110] width 23 height 23
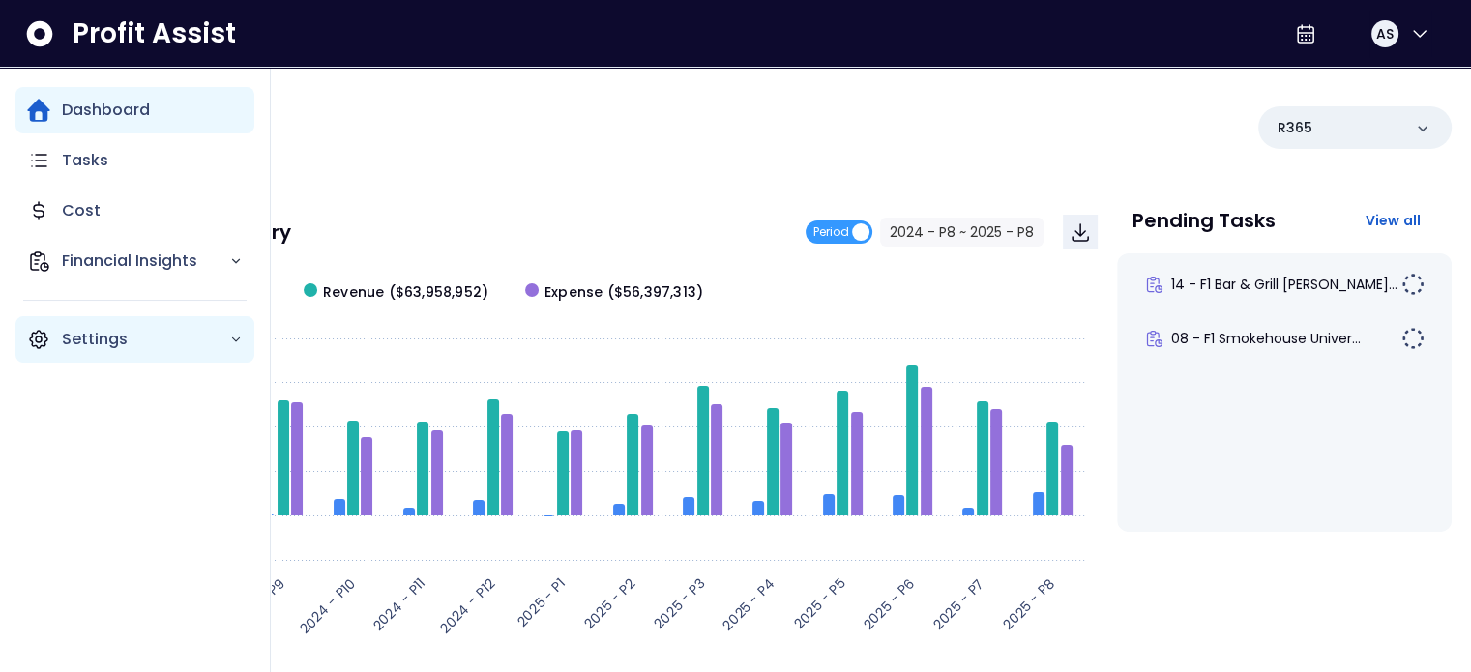
click at [97, 330] on p "Settings" at bounding box center [145, 339] width 167 height 23
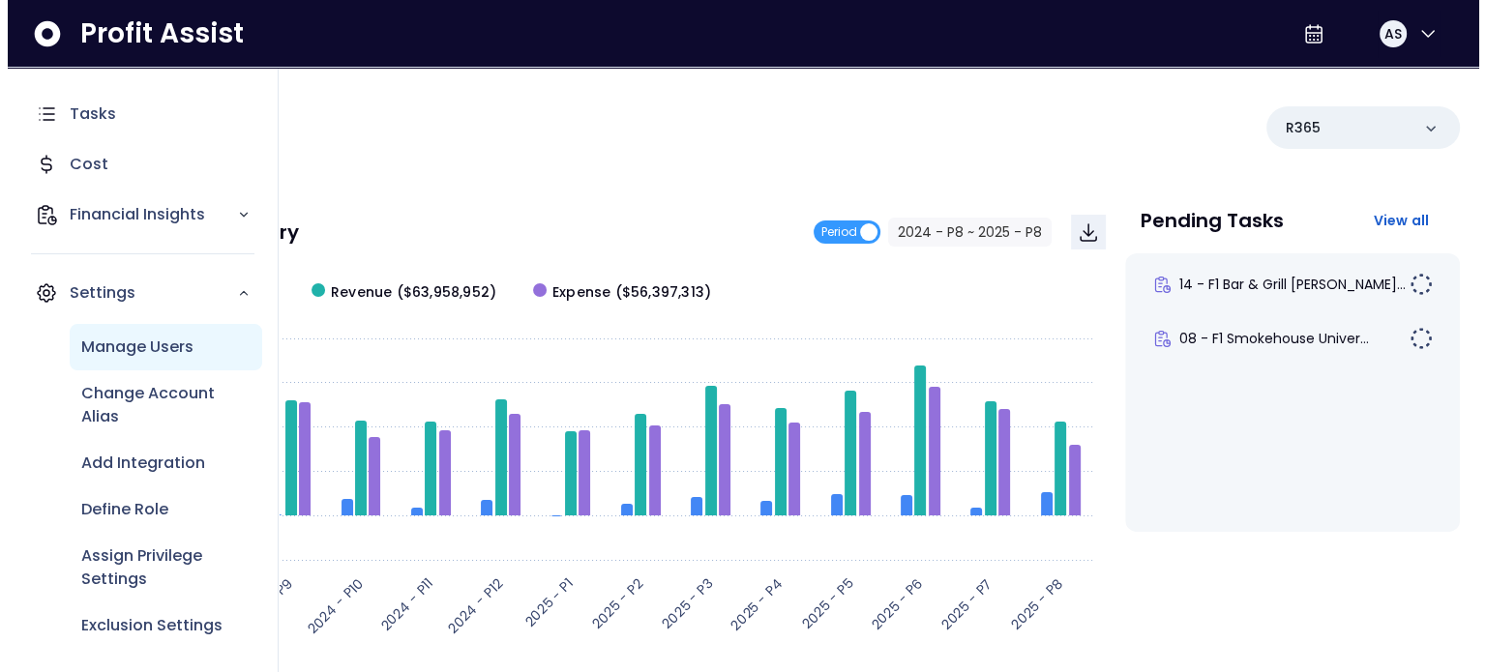
scroll to position [49, 0]
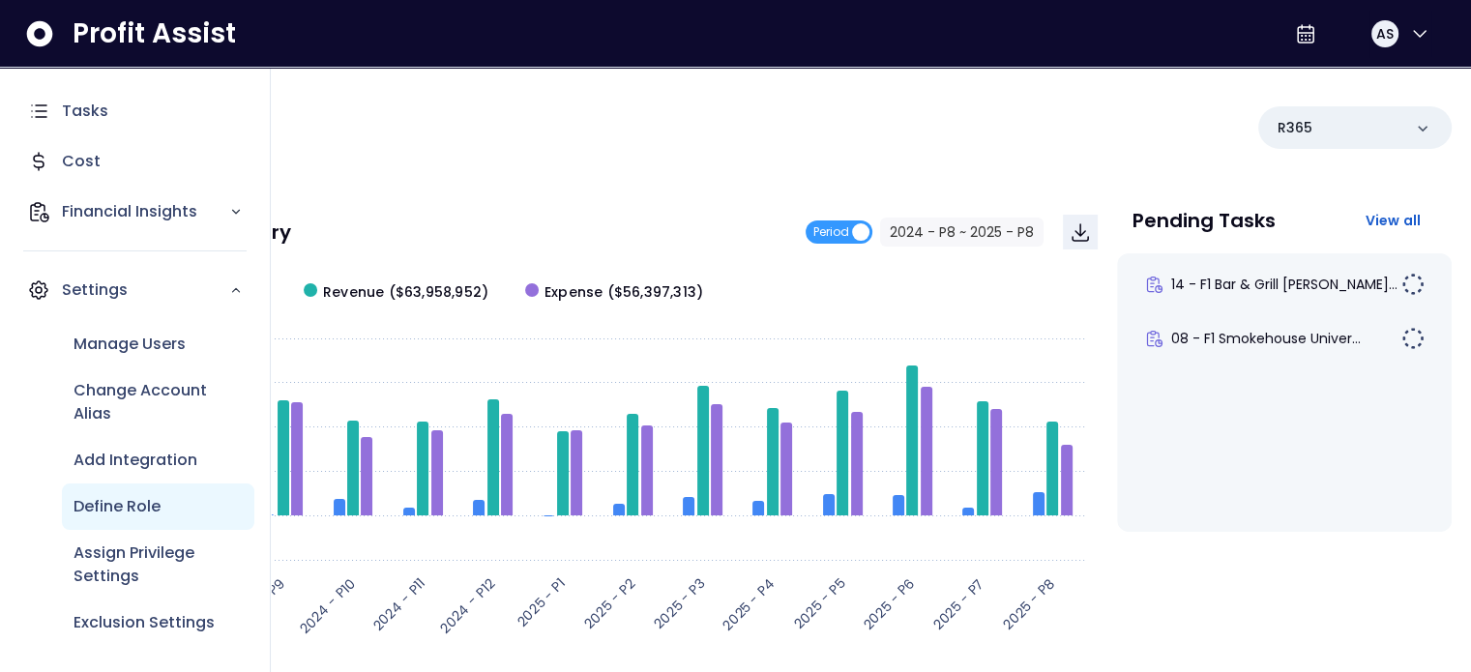
click at [159, 514] on p "Define Role" at bounding box center [117, 506] width 87 height 23
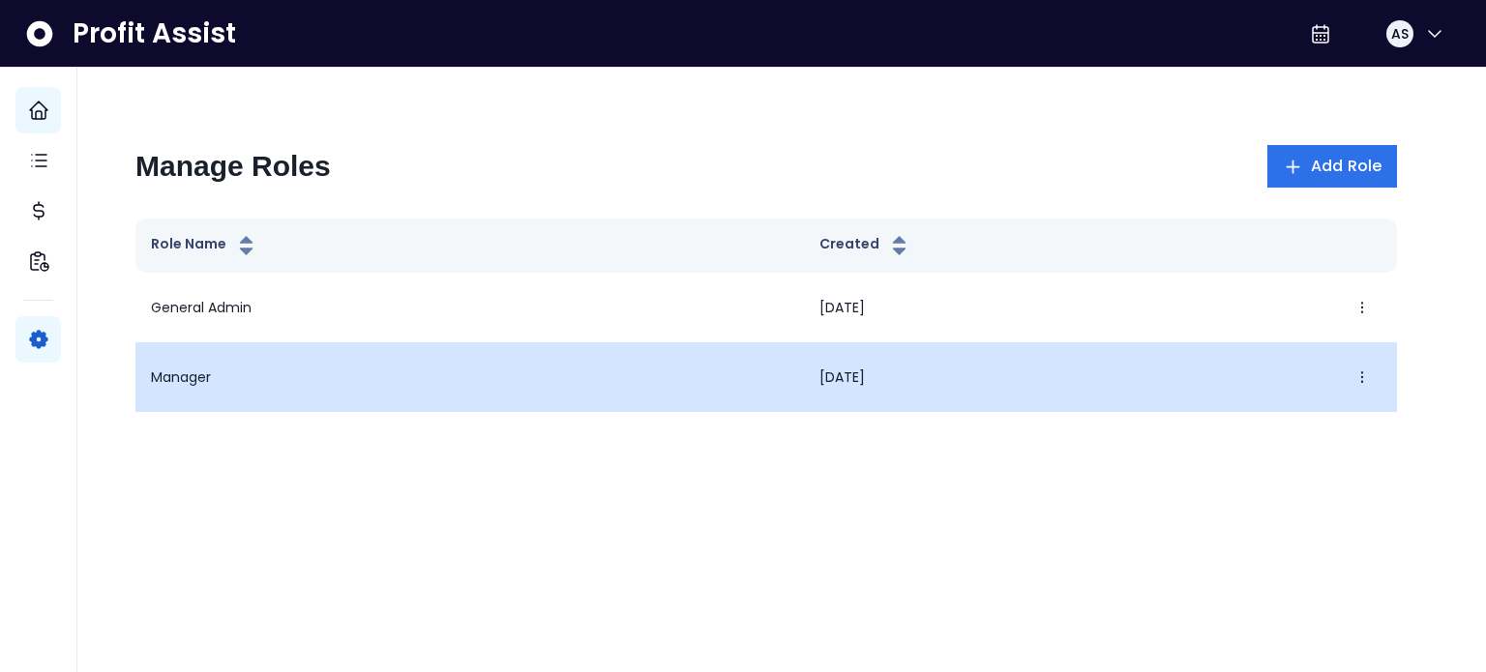
click at [383, 382] on td "Manager" at bounding box center [469, 377] width 668 height 70
drag, startPoint x: 743, startPoint y: 370, endPoint x: 762, endPoint y: 360, distance: 22.1
click at [804, 371] on td "[DATE] Edit Delete" at bounding box center [1100, 377] width 593 height 70
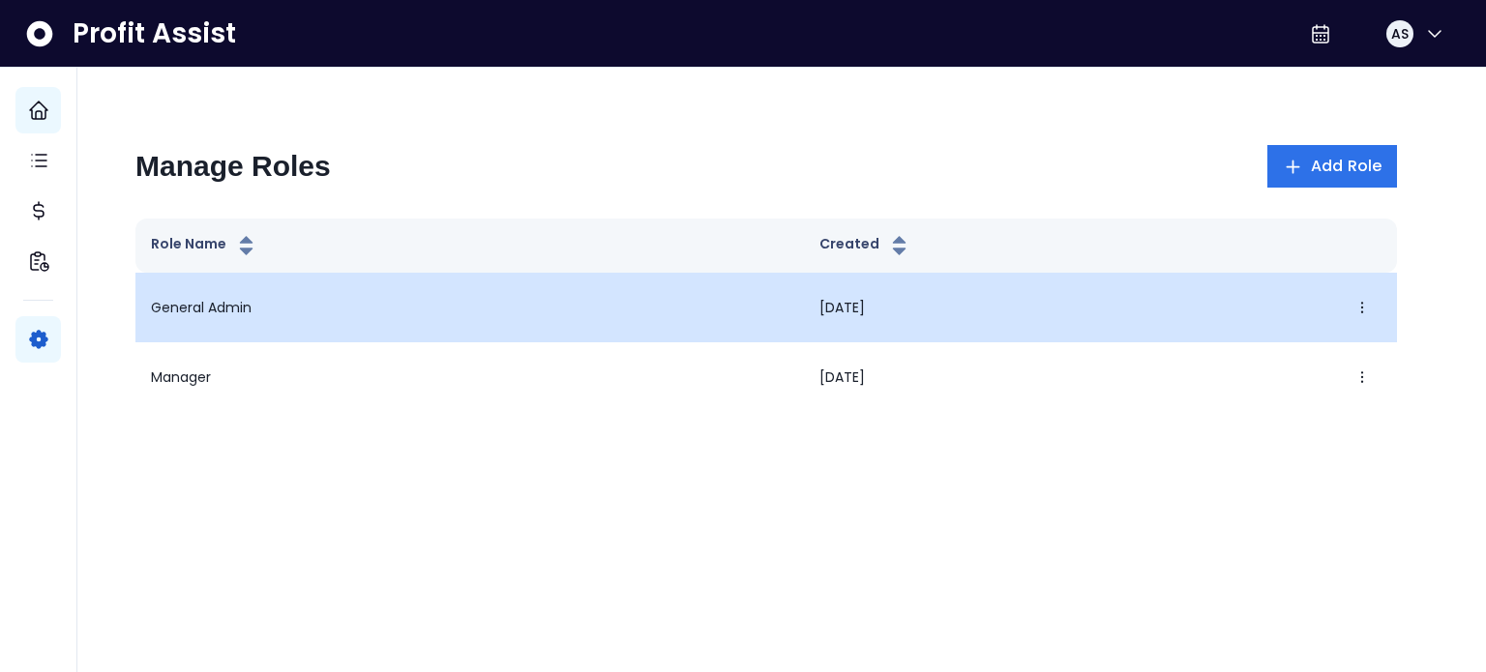
click at [819, 308] on span "[DATE]" at bounding box center [841, 308] width 45 height 20
click at [1364, 306] on icon "button" at bounding box center [1361, 307] width 15 height 15
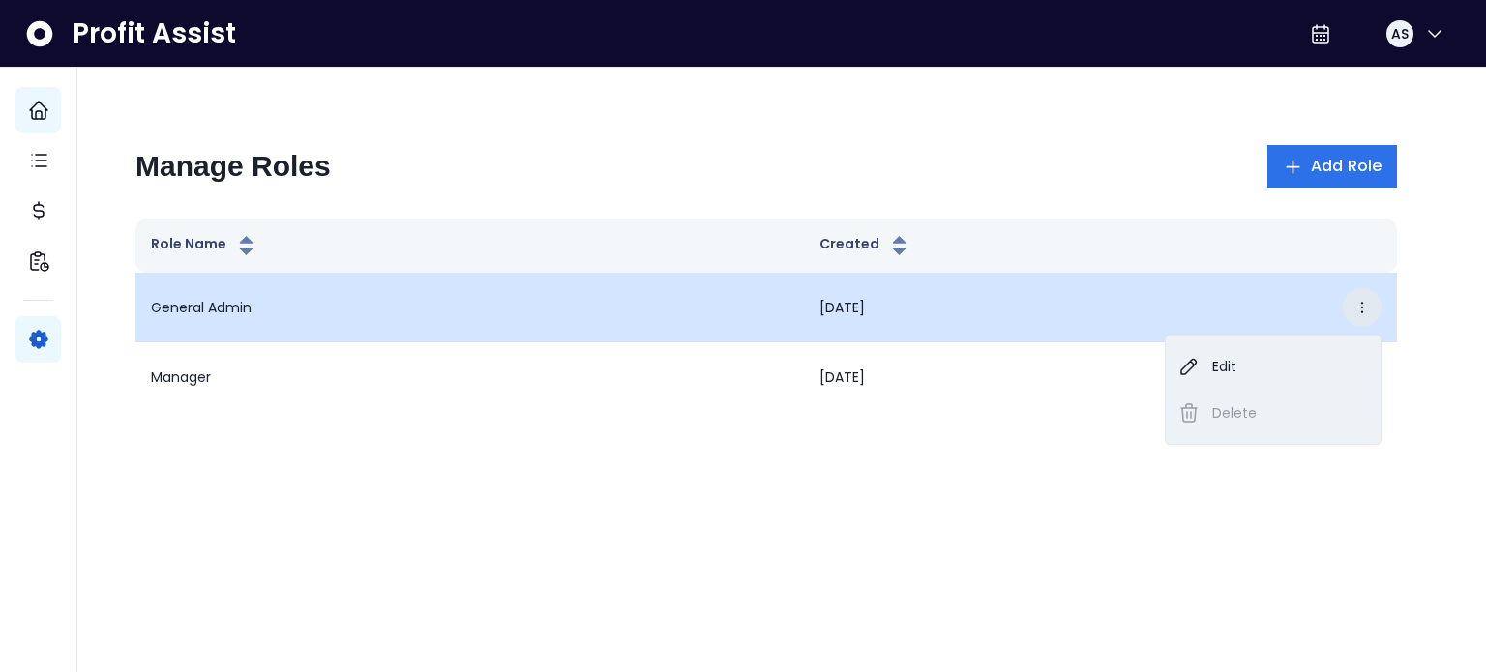
click at [1364, 306] on icon "button" at bounding box center [1361, 307] width 15 height 15
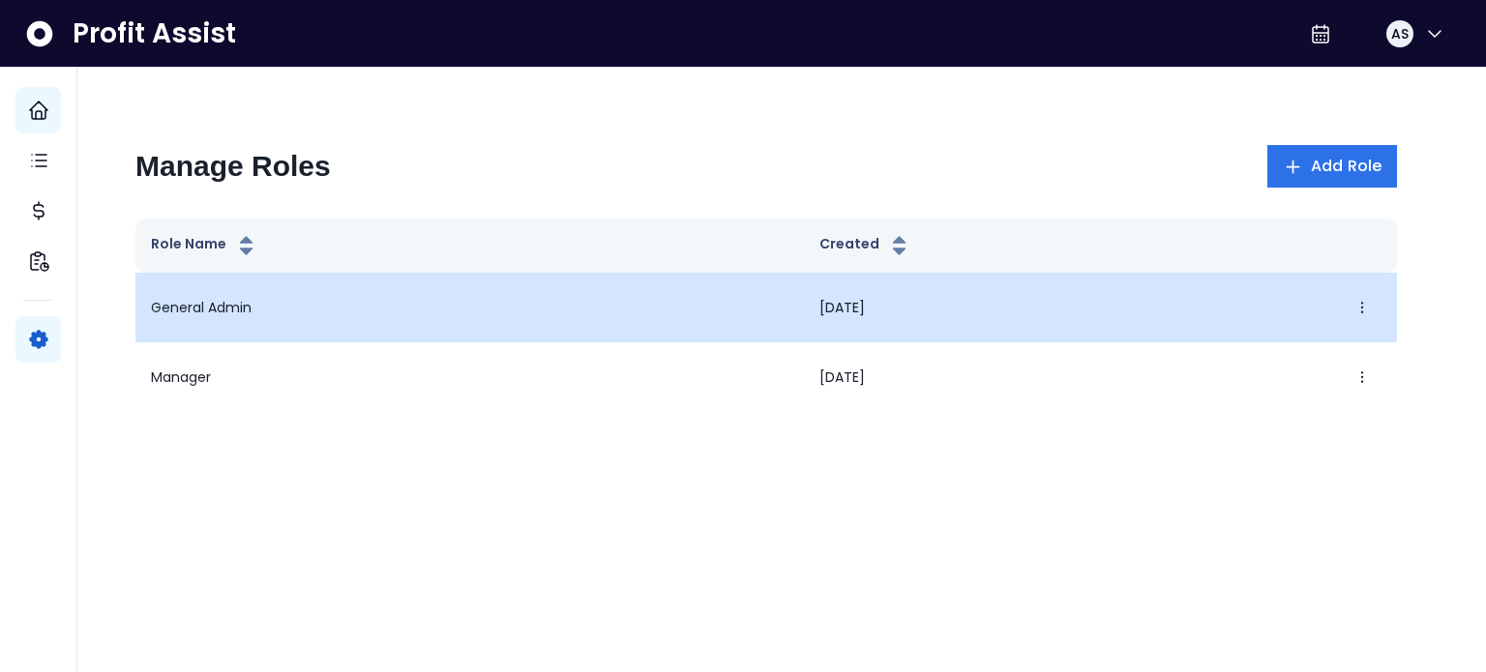
click at [197, 308] on td "General Admin" at bounding box center [469, 308] width 668 height 70
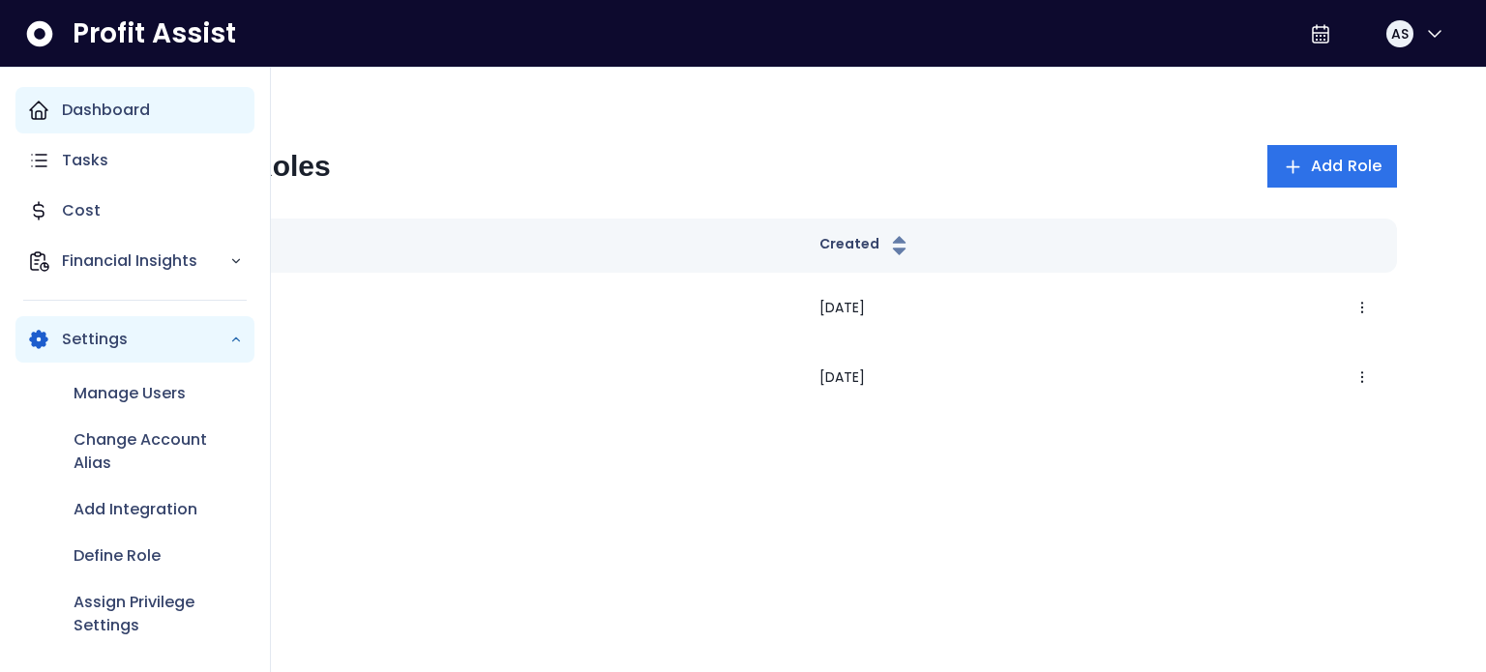
click at [46, 96] on div "Dashboard" at bounding box center [134, 110] width 239 height 46
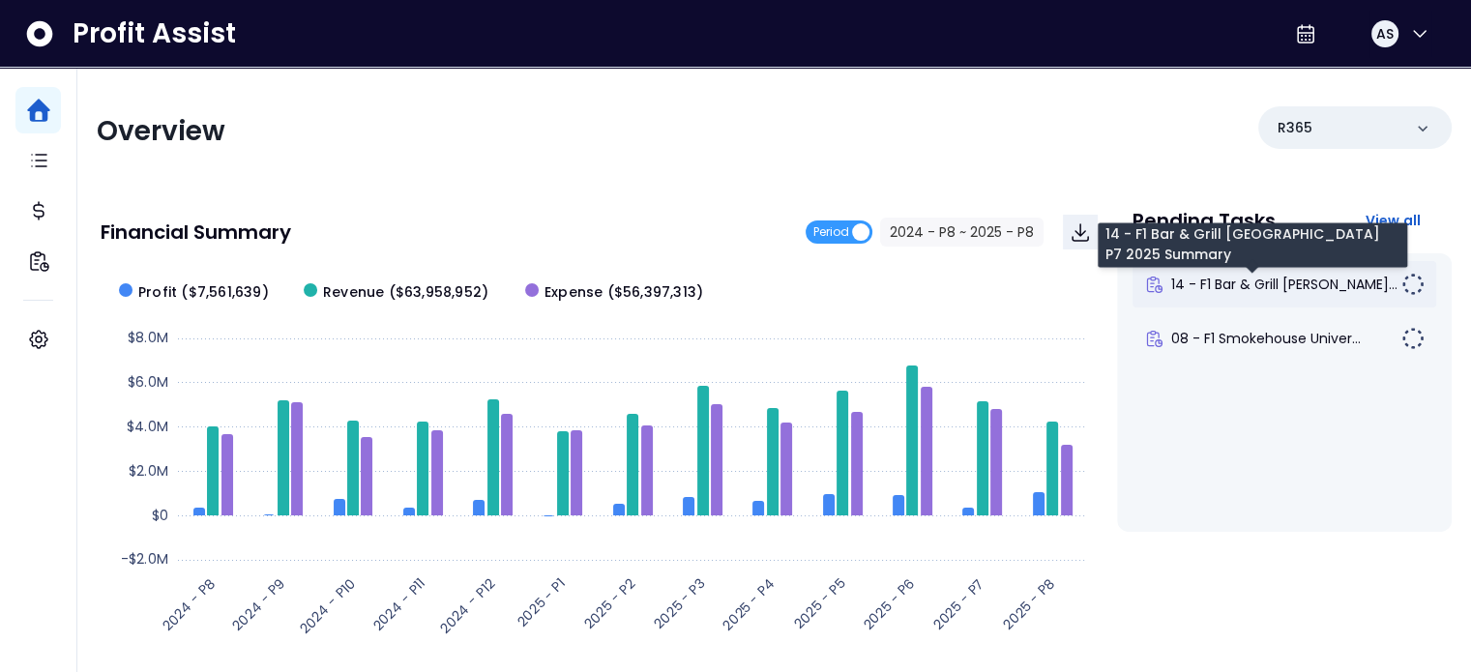
click at [1284, 284] on span "14 - F1 Bar & Grill [PERSON_NAME]..." at bounding box center [1284, 284] width 226 height 19
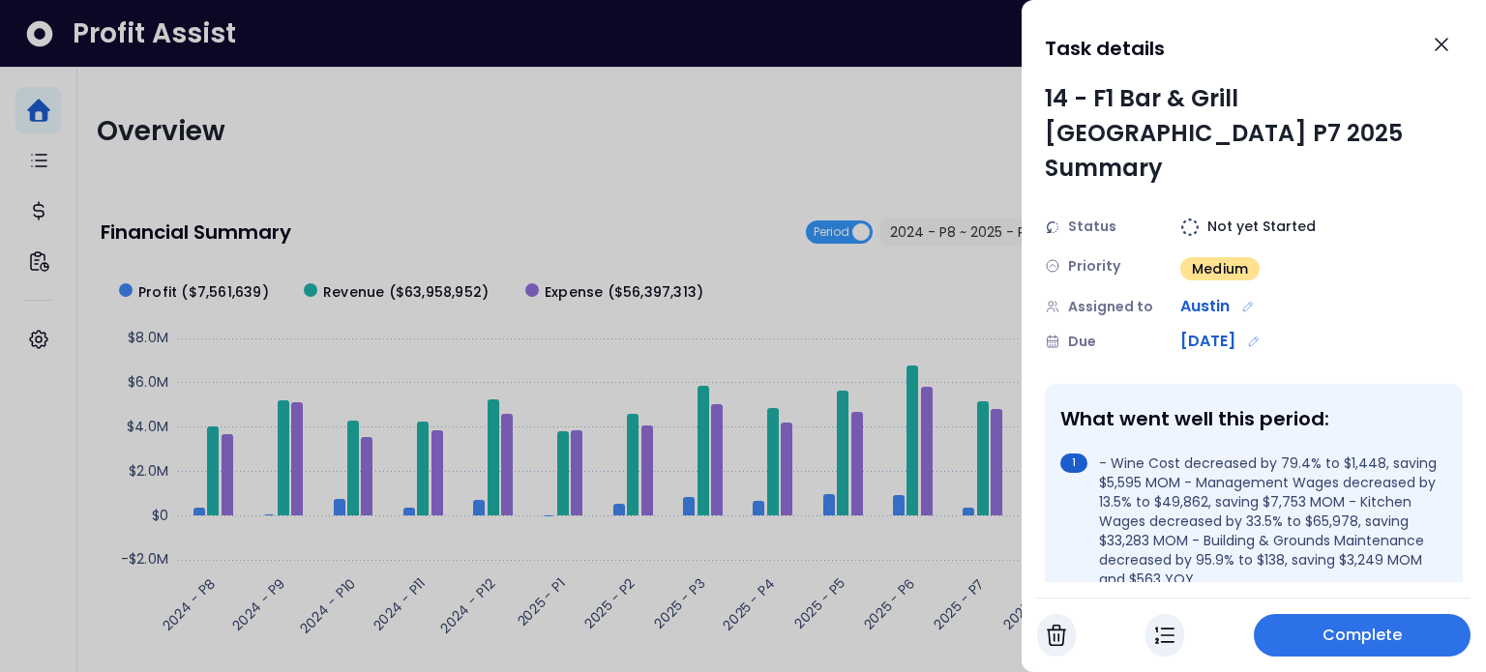
click at [1211, 259] on span "Medium" at bounding box center [1220, 268] width 56 height 19
click at [1161, 631] on img "button" at bounding box center [1164, 635] width 19 height 23
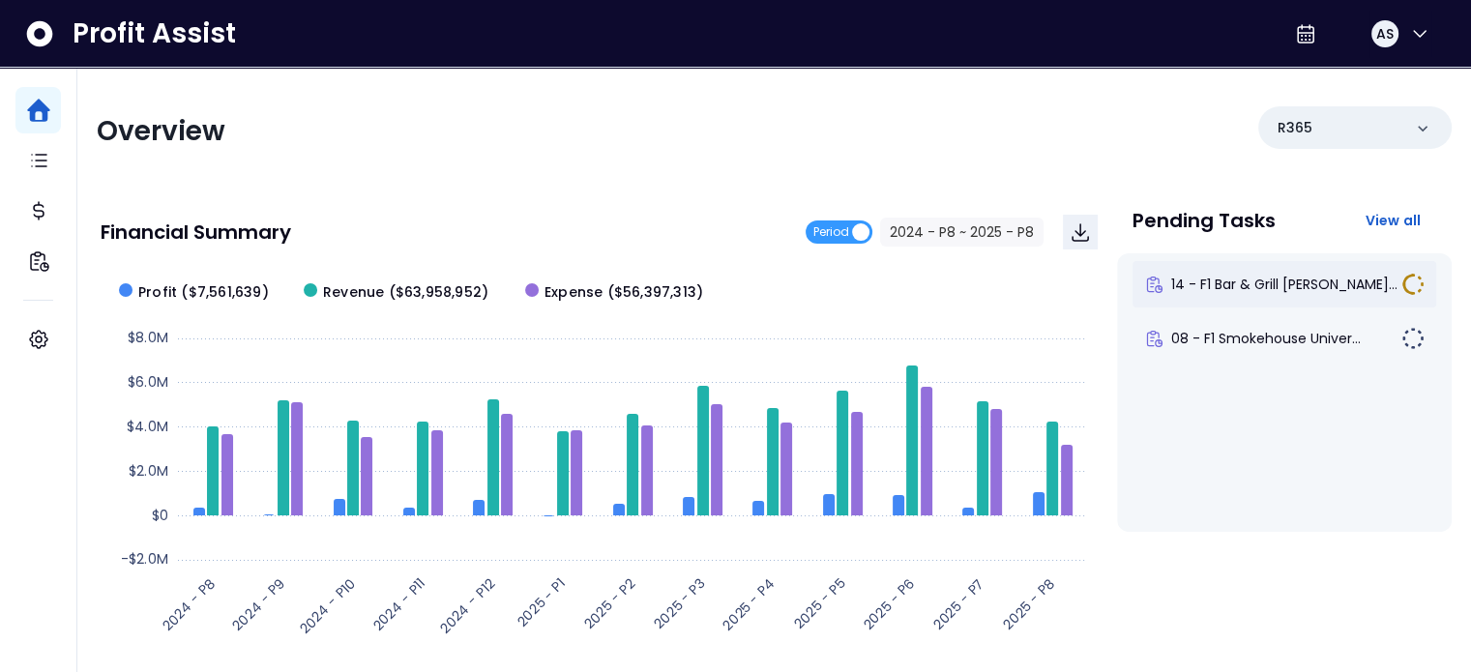
click at [1307, 295] on div "14 - F1 Bar & Grill [PERSON_NAME]..." at bounding box center [1285, 284] width 304 height 46
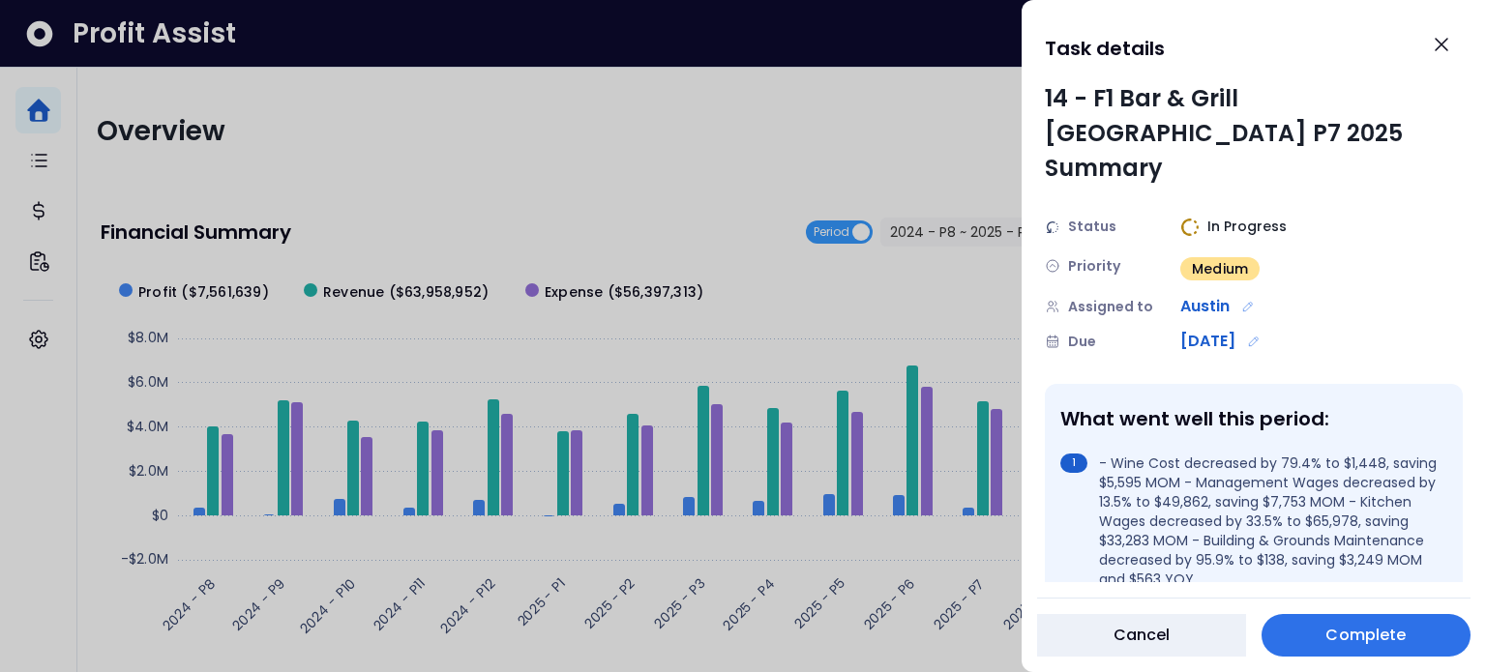
click at [1365, 637] on span "Complete" at bounding box center [1365, 635] width 80 height 23
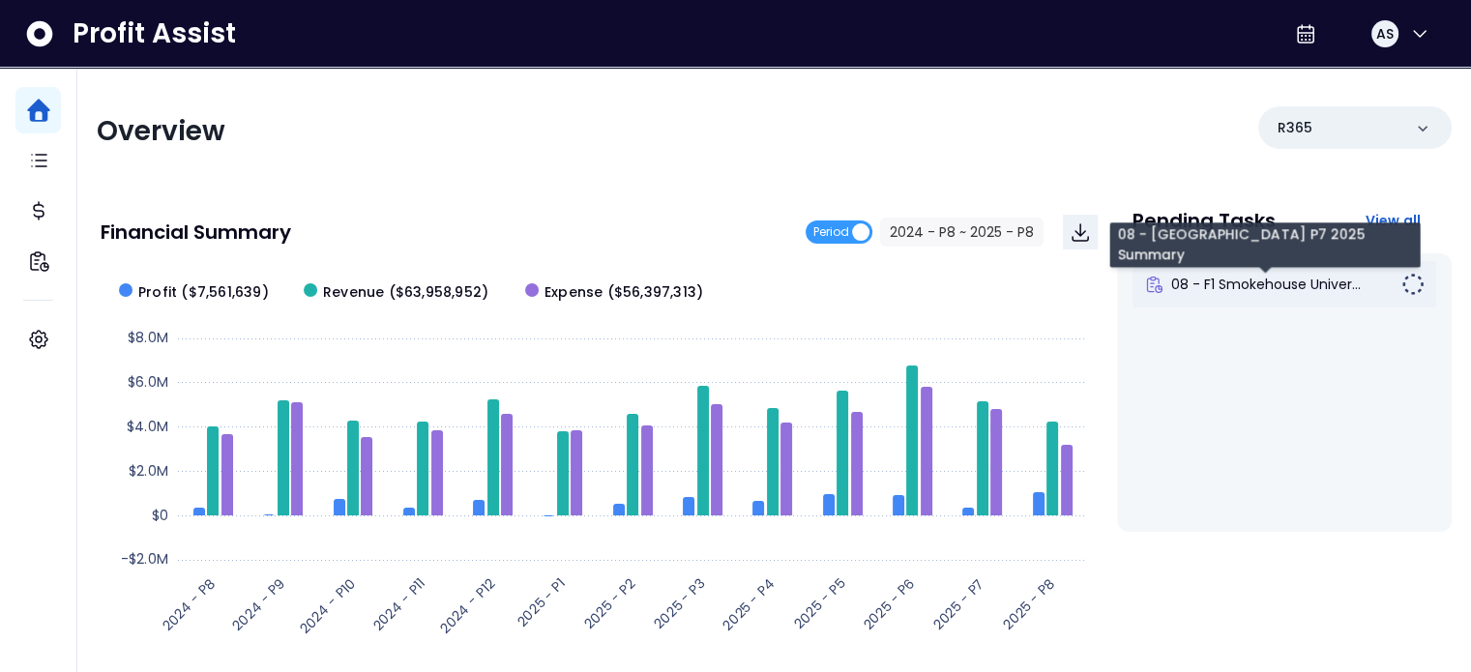
click at [1278, 284] on span "08 - F1 Smokehouse Univer..." at bounding box center [1266, 284] width 190 height 19
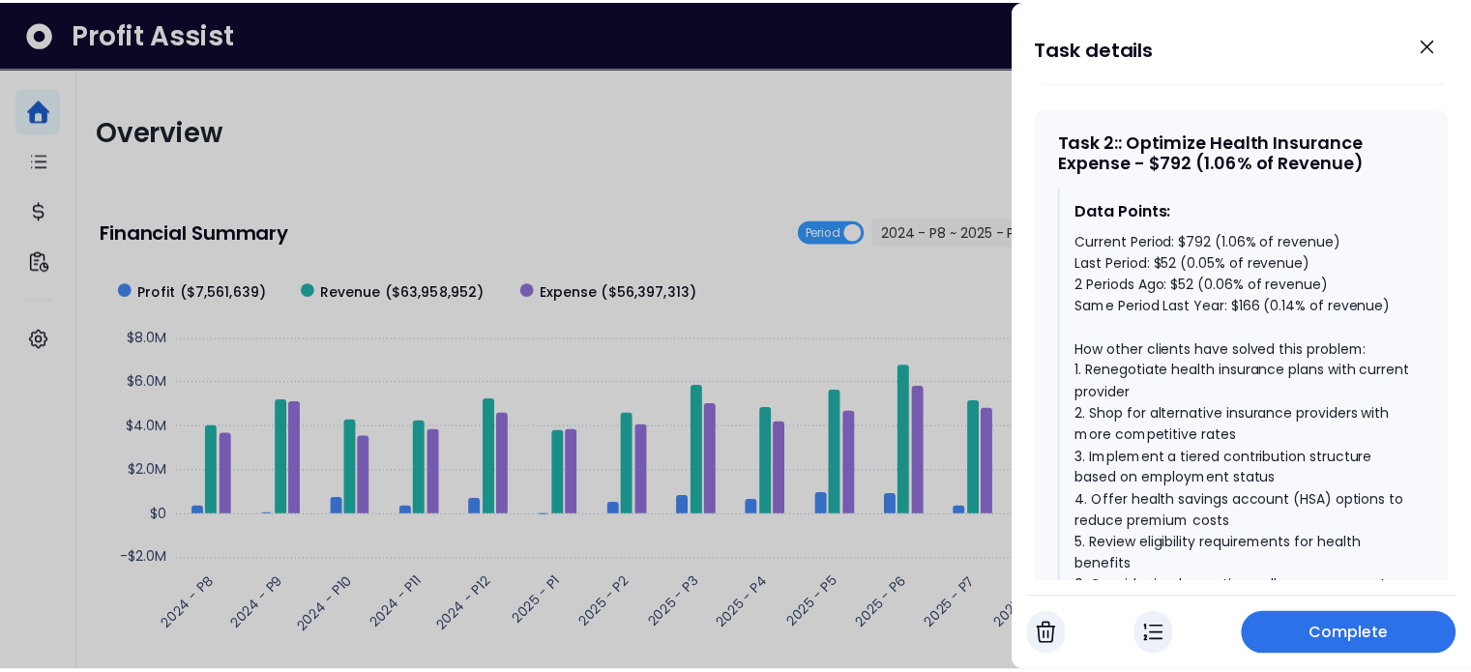
scroll to position [2023, 0]
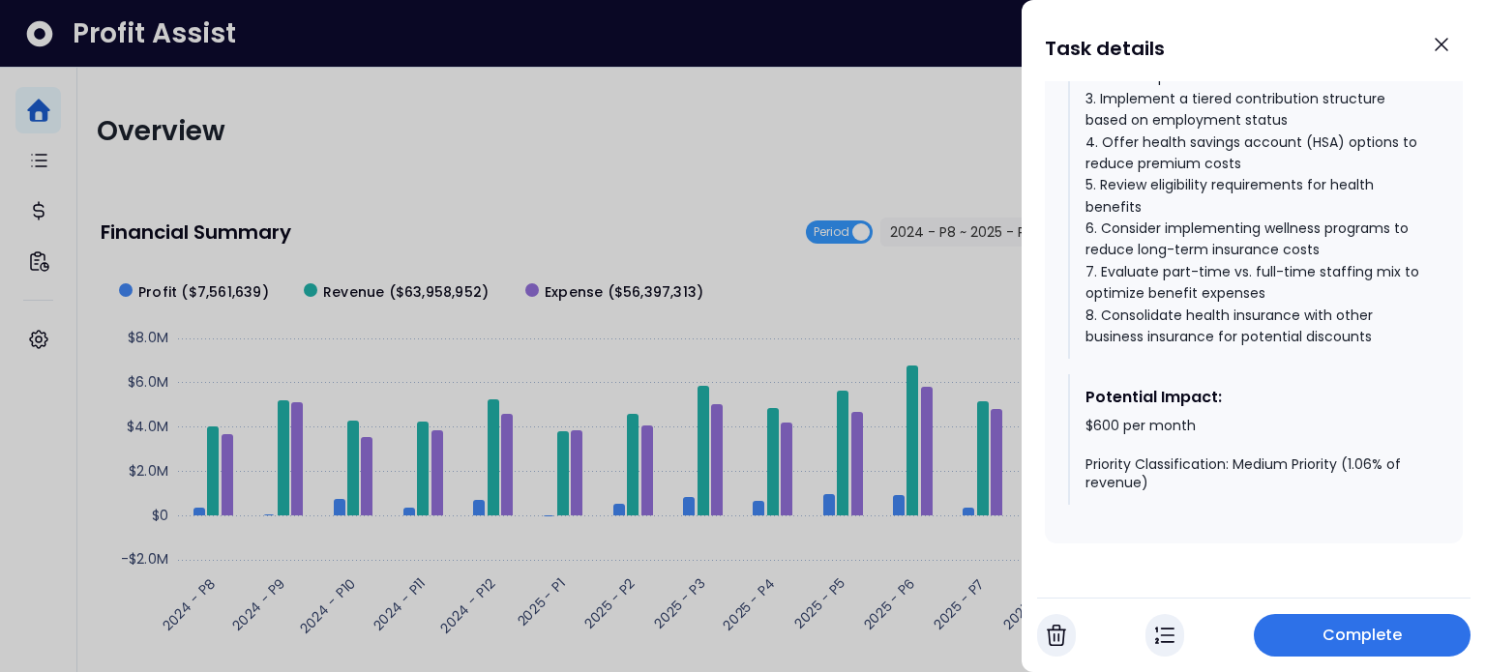
drag, startPoint x: 1335, startPoint y: 634, endPoint x: 1330, endPoint y: 598, distance: 36.1
click at [1334, 634] on span "Complete" at bounding box center [1362, 635] width 80 height 23
